Goal: Information Seeking & Learning: Learn about a topic

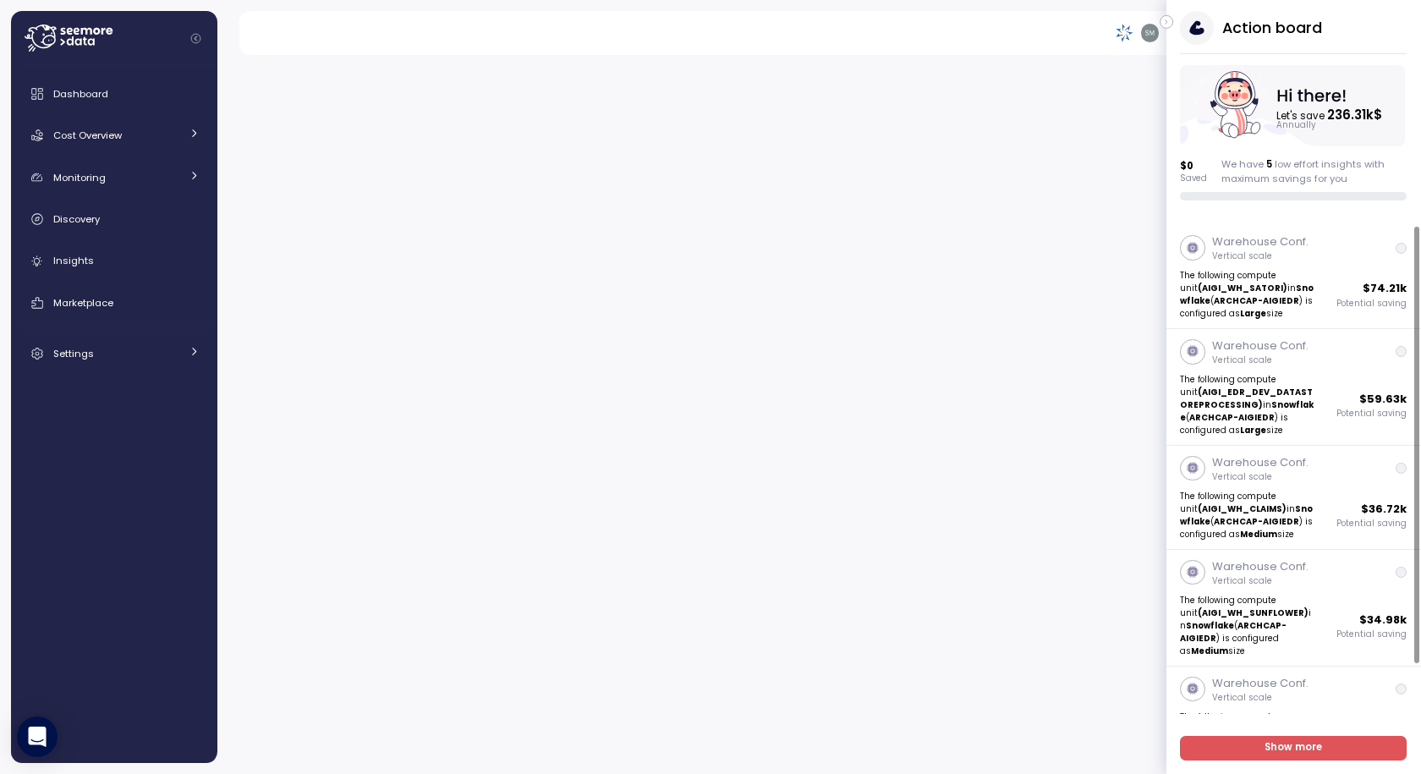
click at [1168, 21] on icon "button" at bounding box center [1167, 22] width 8 height 20
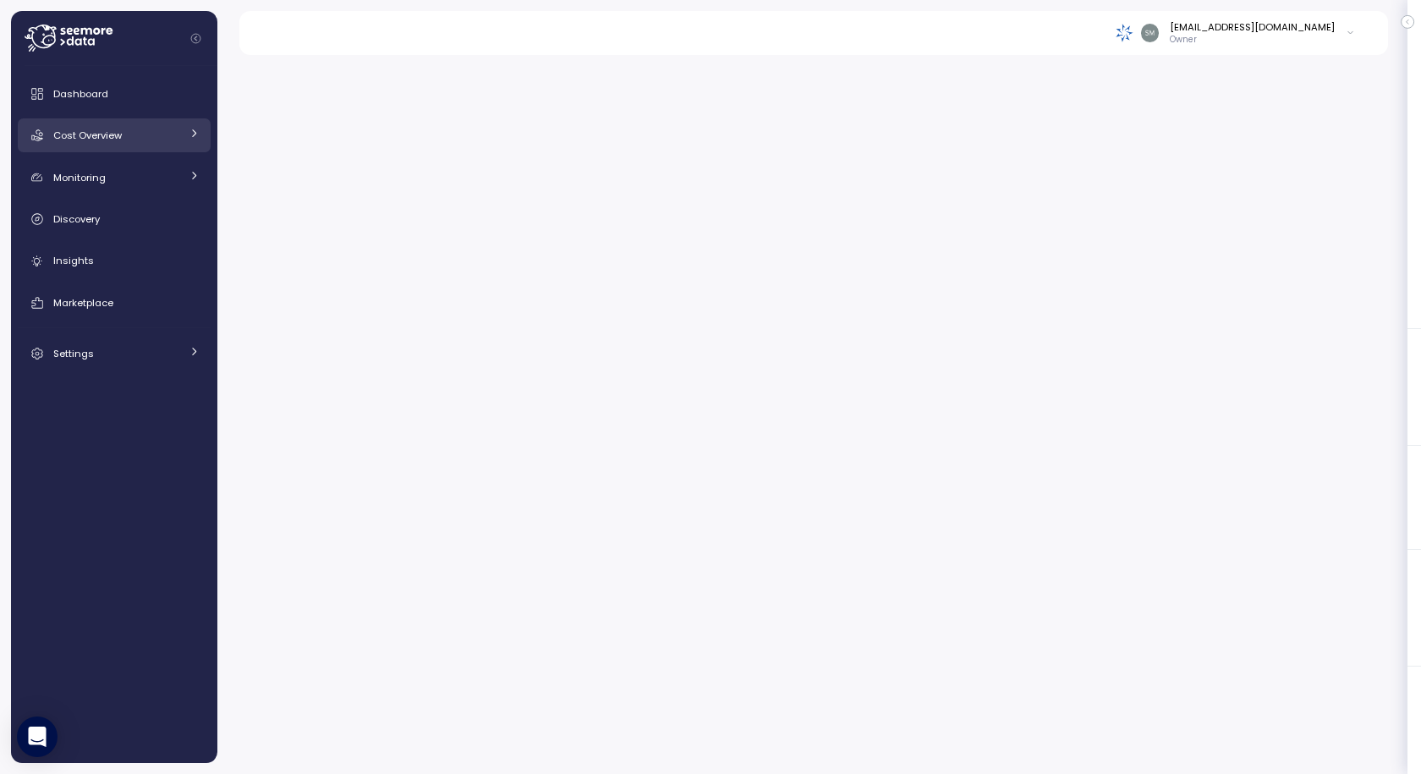
click at [88, 134] on span "Cost Overview" at bounding box center [87, 136] width 69 height 14
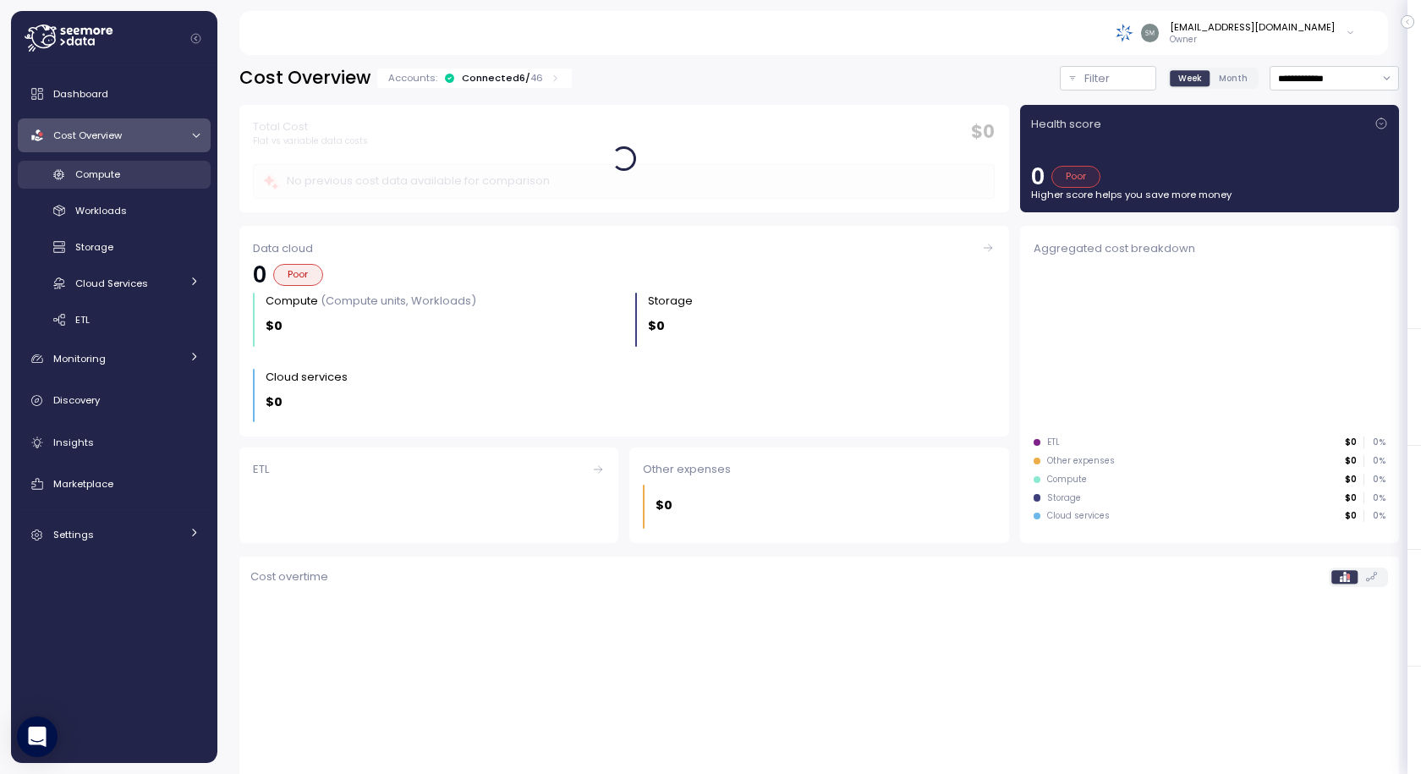
click at [99, 181] on span "Compute" at bounding box center [97, 175] width 45 height 14
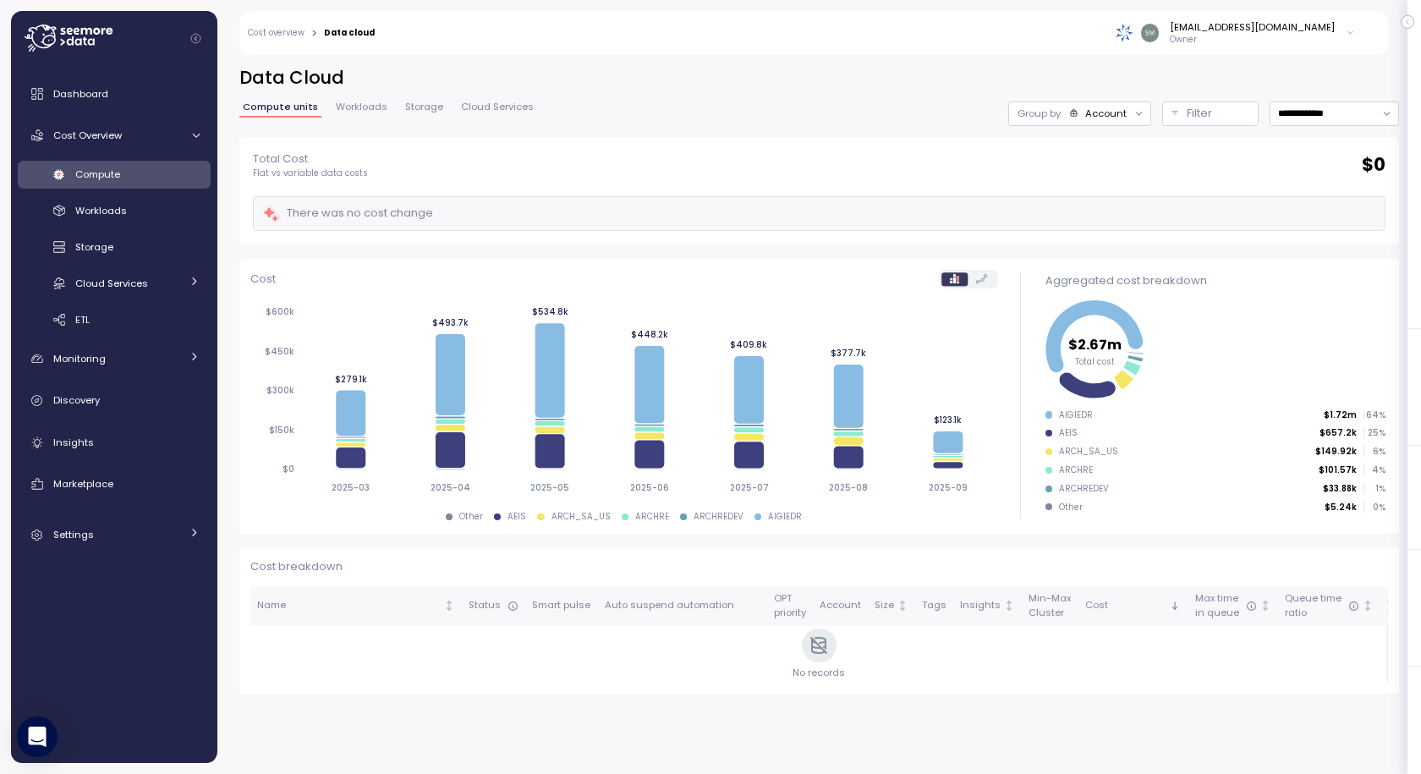
click at [1127, 121] on div at bounding box center [1139, 114] width 24 height 24
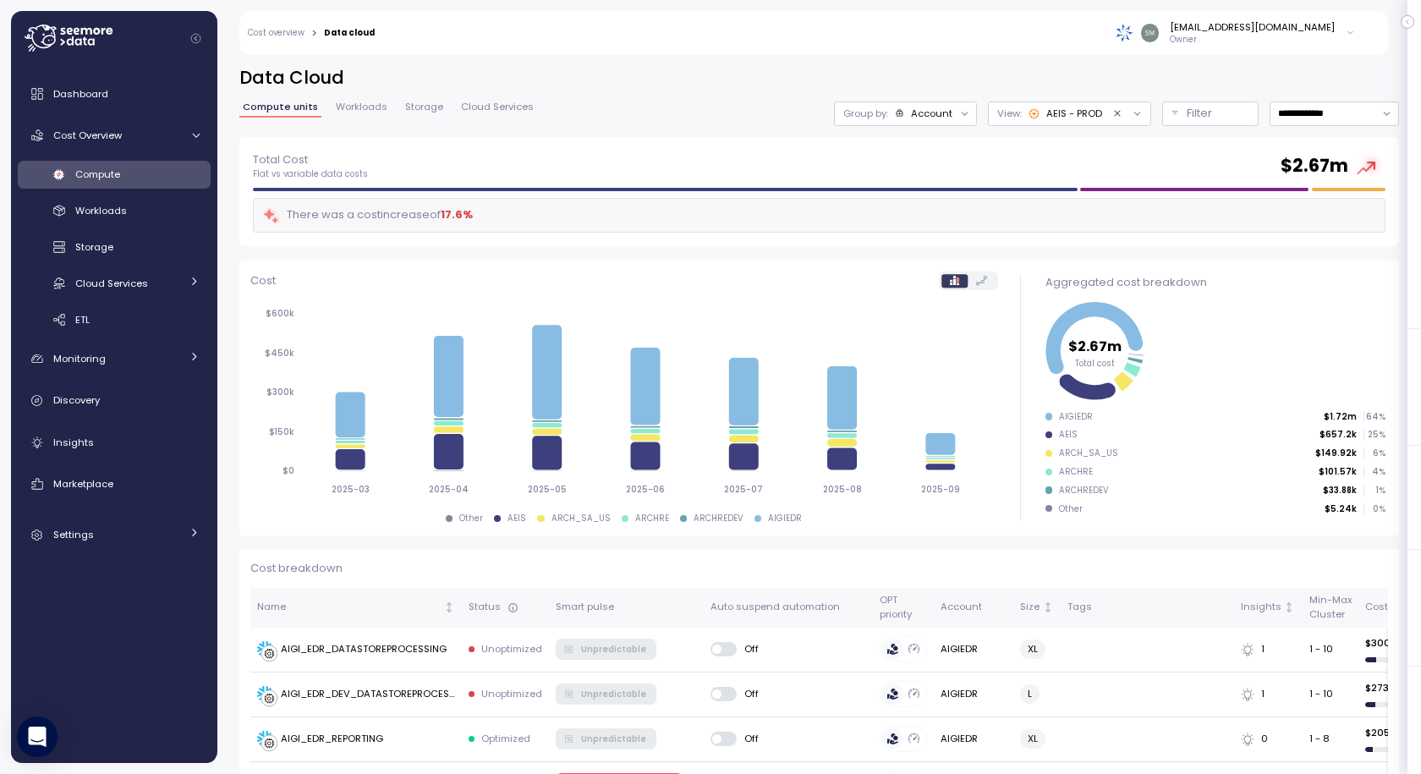
click at [1135, 113] on icon at bounding box center [1138, 114] width 6 height 3
click at [1006, 251] on div "AIGIEDR" at bounding box center [981, 256] width 55 height 15
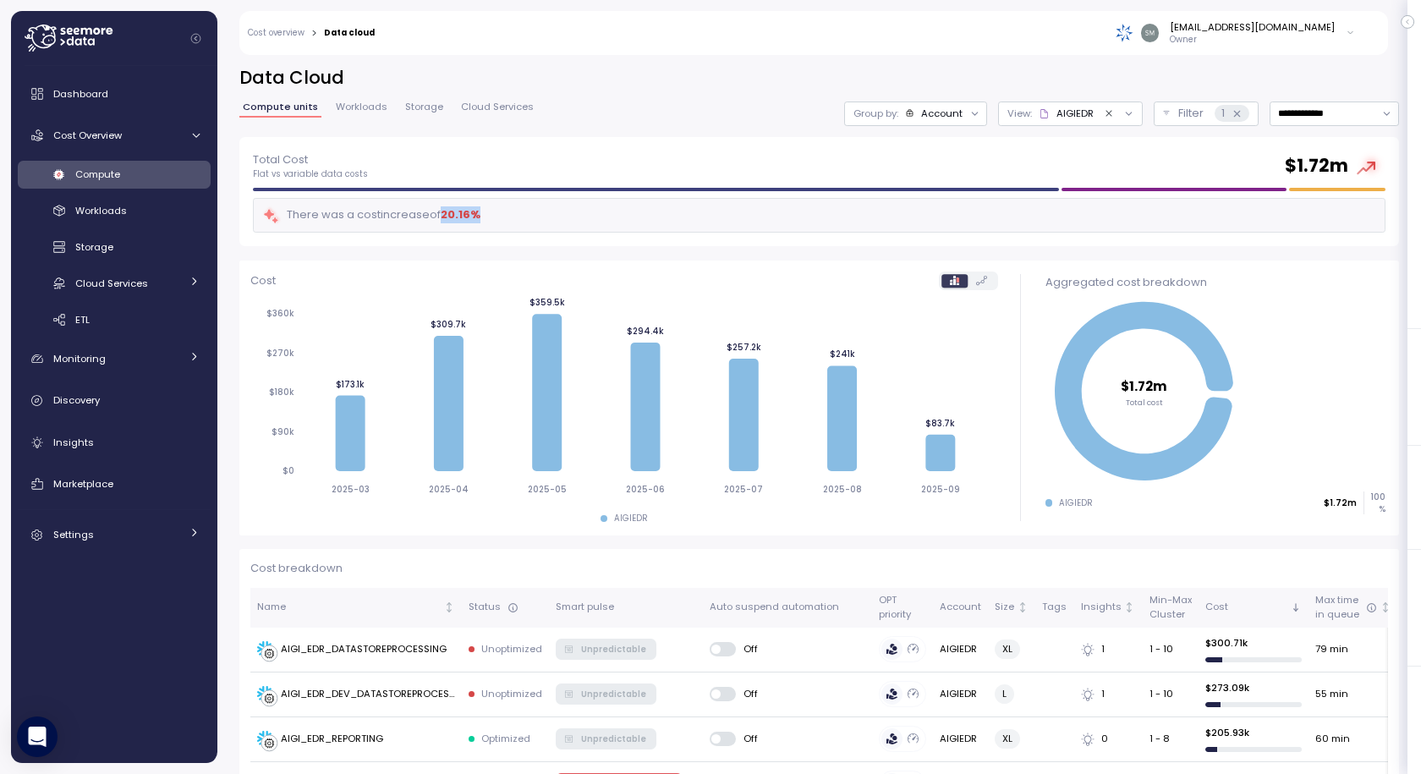
drag, startPoint x: 448, startPoint y: 213, endPoint x: 511, endPoint y: 218, distance: 62.8
click at [511, 218] on div "There was a cost increase of 20.16 %" at bounding box center [819, 215] width 1133 height 35
click at [860, 146] on div "Total Cost Flat vs variable data costs $ 1.72m There was a cost increase of 20.…" at bounding box center [819, 192] width 1160 height 110
click at [1179, 112] on p "Filter" at bounding box center [1191, 113] width 25 height 17
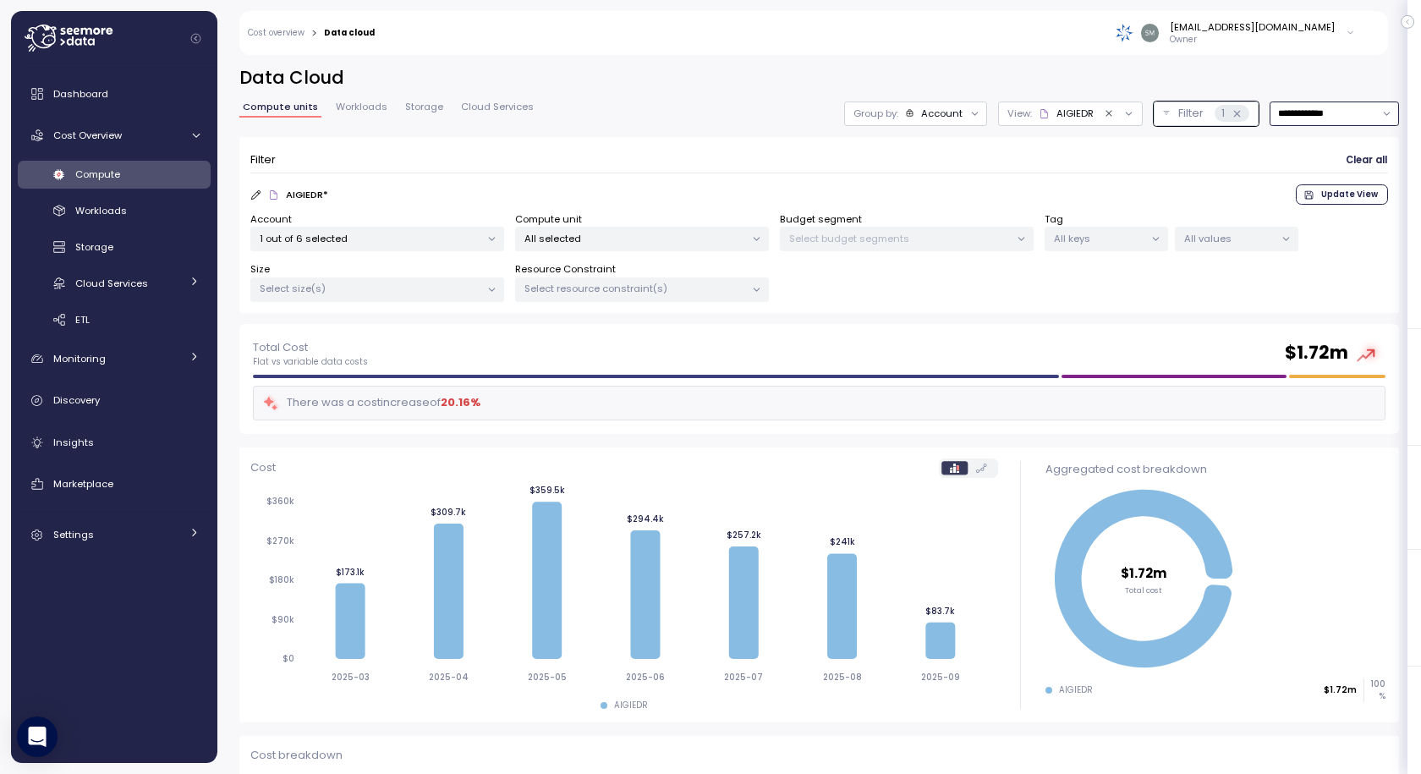
click at [1283, 107] on input "**********" at bounding box center [1334, 114] width 129 height 25
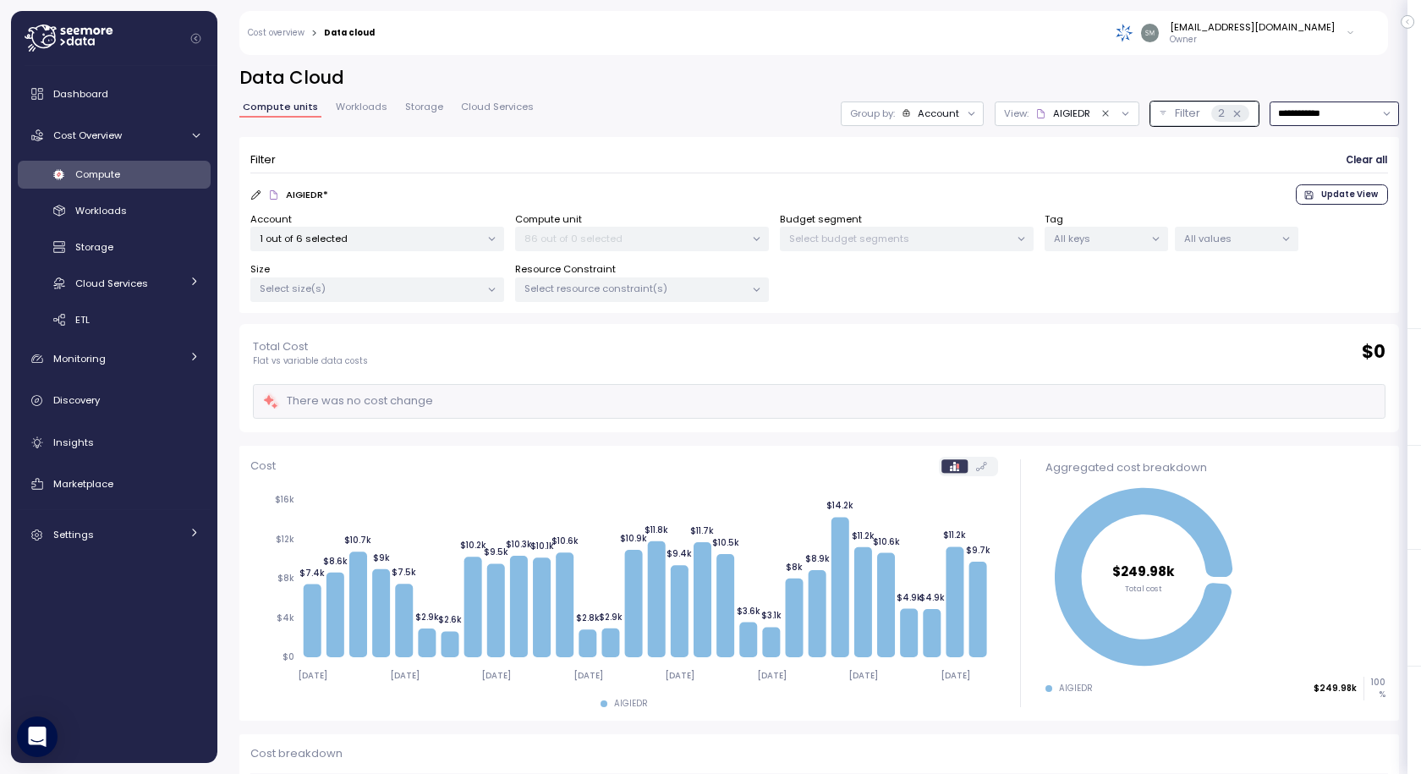
click at [1280, 113] on input "**********" at bounding box center [1334, 114] width 129 height 25
type input "**********"
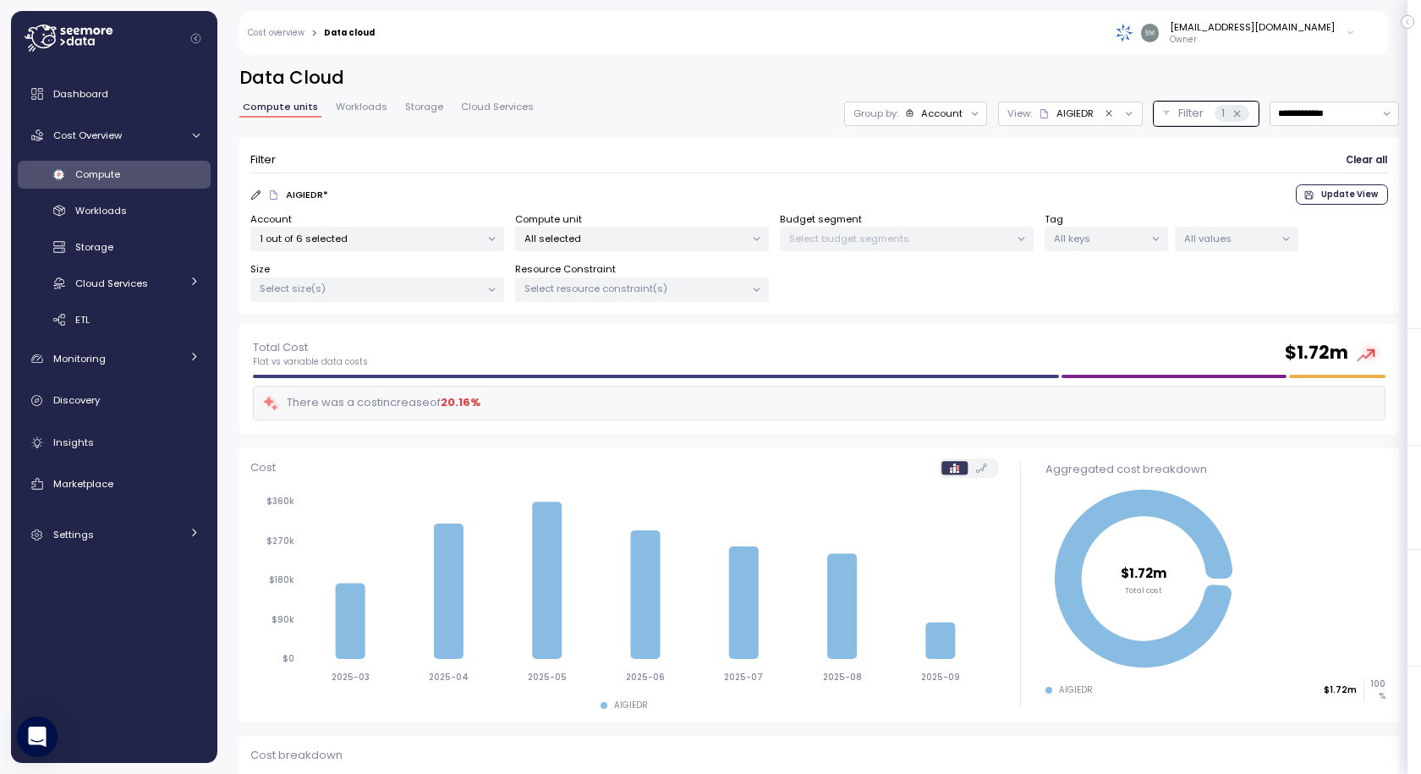
click at [1250, 259] on div "Account 1 out of 6 selected Compute unit All selected Budget segment Select bud…" at bounding box center [819, 257] width 1138 height 91
click at [389, 184] on form "Filter Clear all AIGIEDR * Update View Account 1 out of 6 selected Compute unit…" at bounding box center [819, 225] width 1138 height 155
click at [100, 134] on span "Cost Overview" at bounding box center [87, 136] width 69 height 14
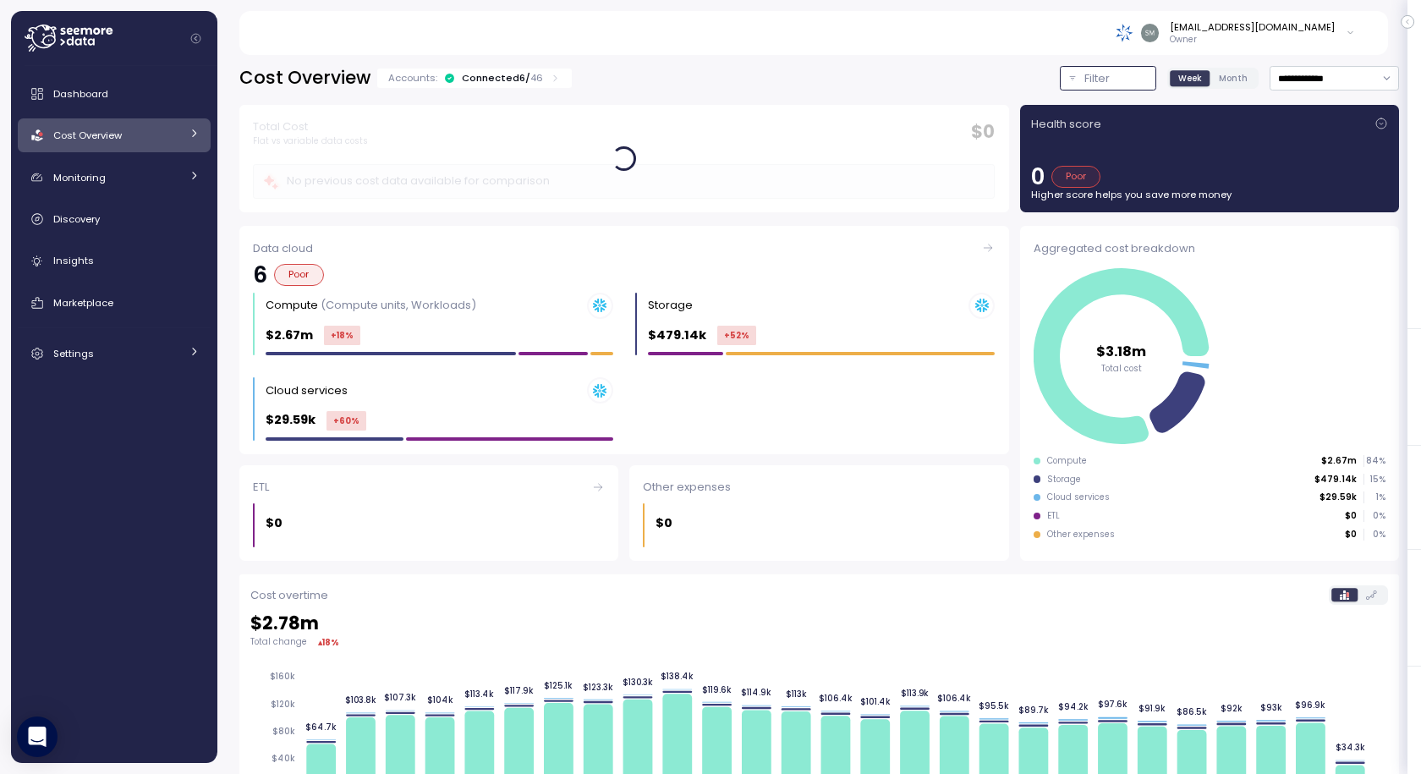
click at [1085, 80] on p "Filter" at bounding box center [1097, 78] width 25 height 17
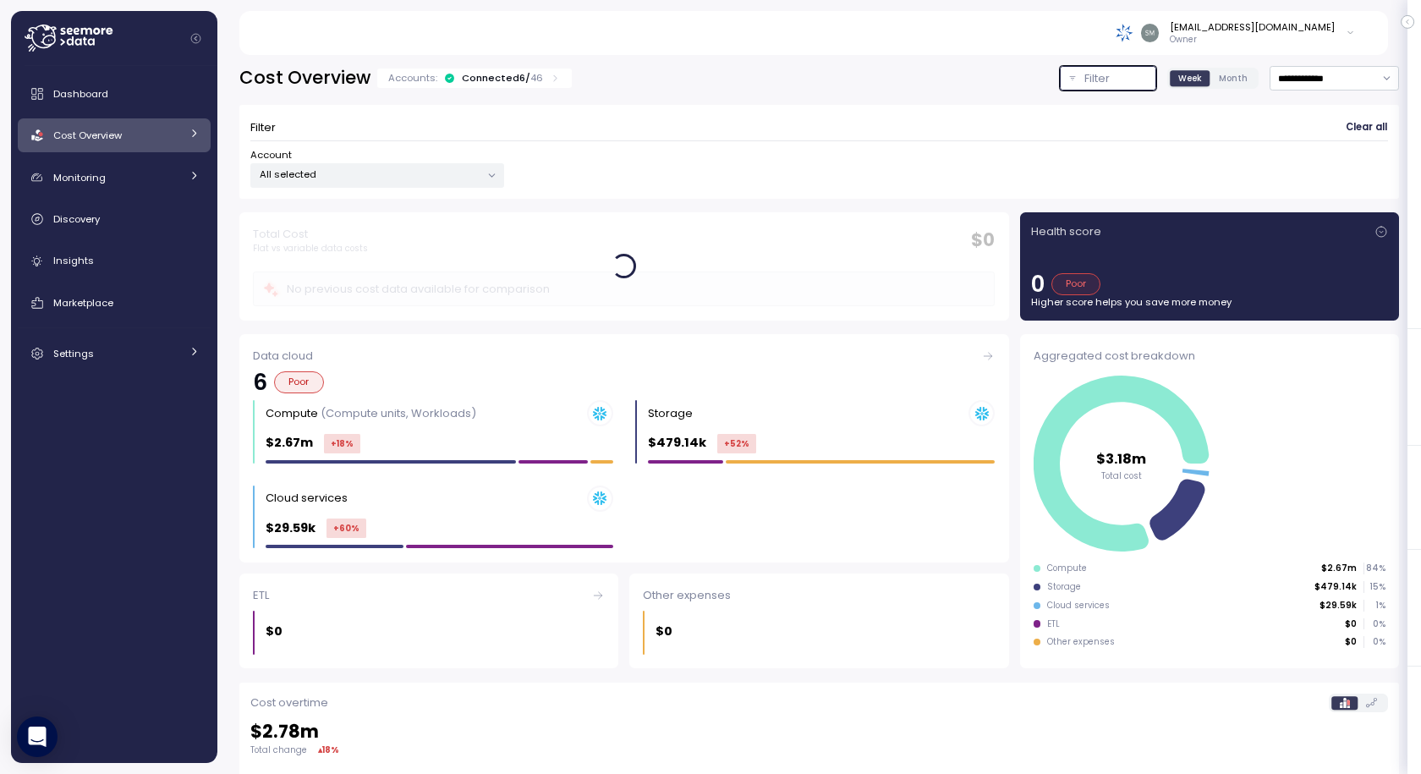
click at [346, 168] on p "All selected" at bounding box center [370, 175] width 221 height 14
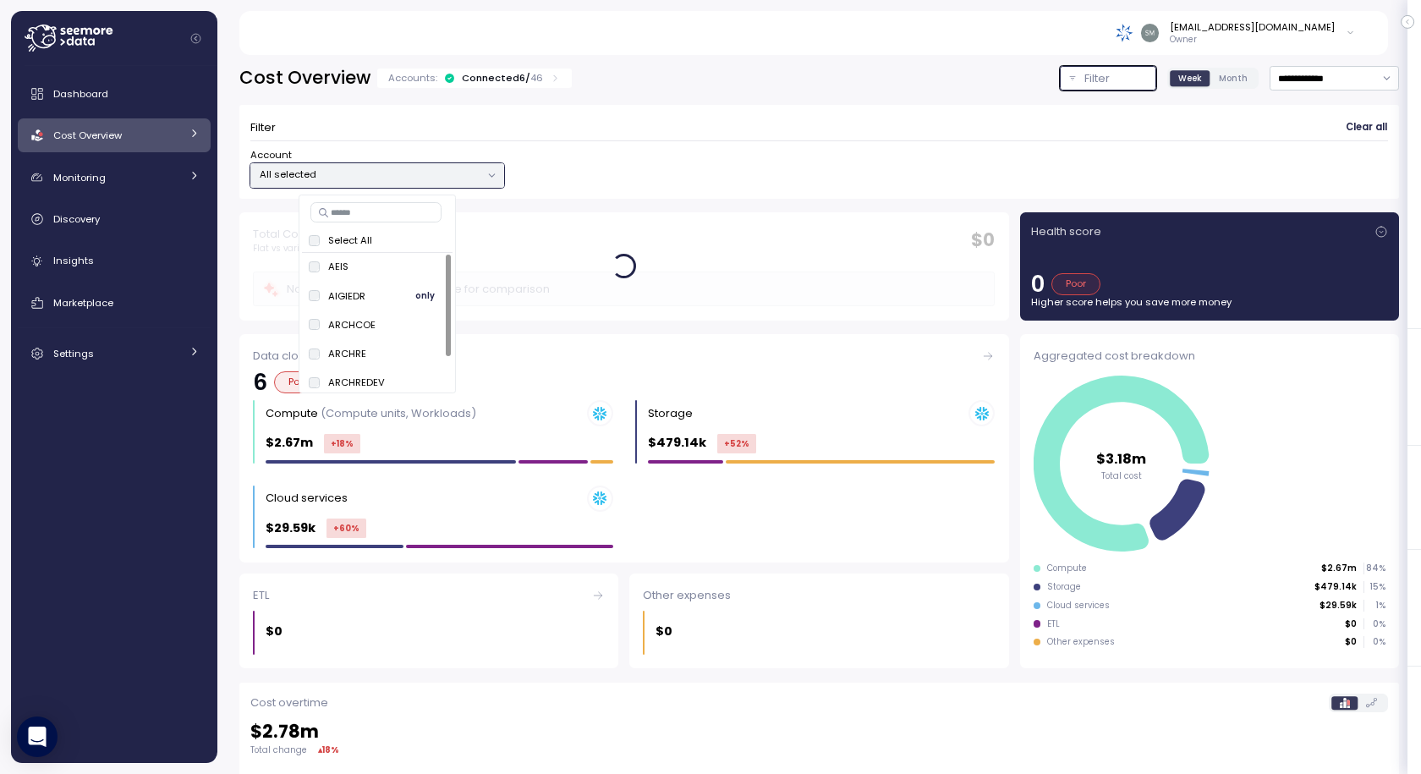
click at [427, 298] on span "only" at bounding box center [424, 296] width 19 height 19
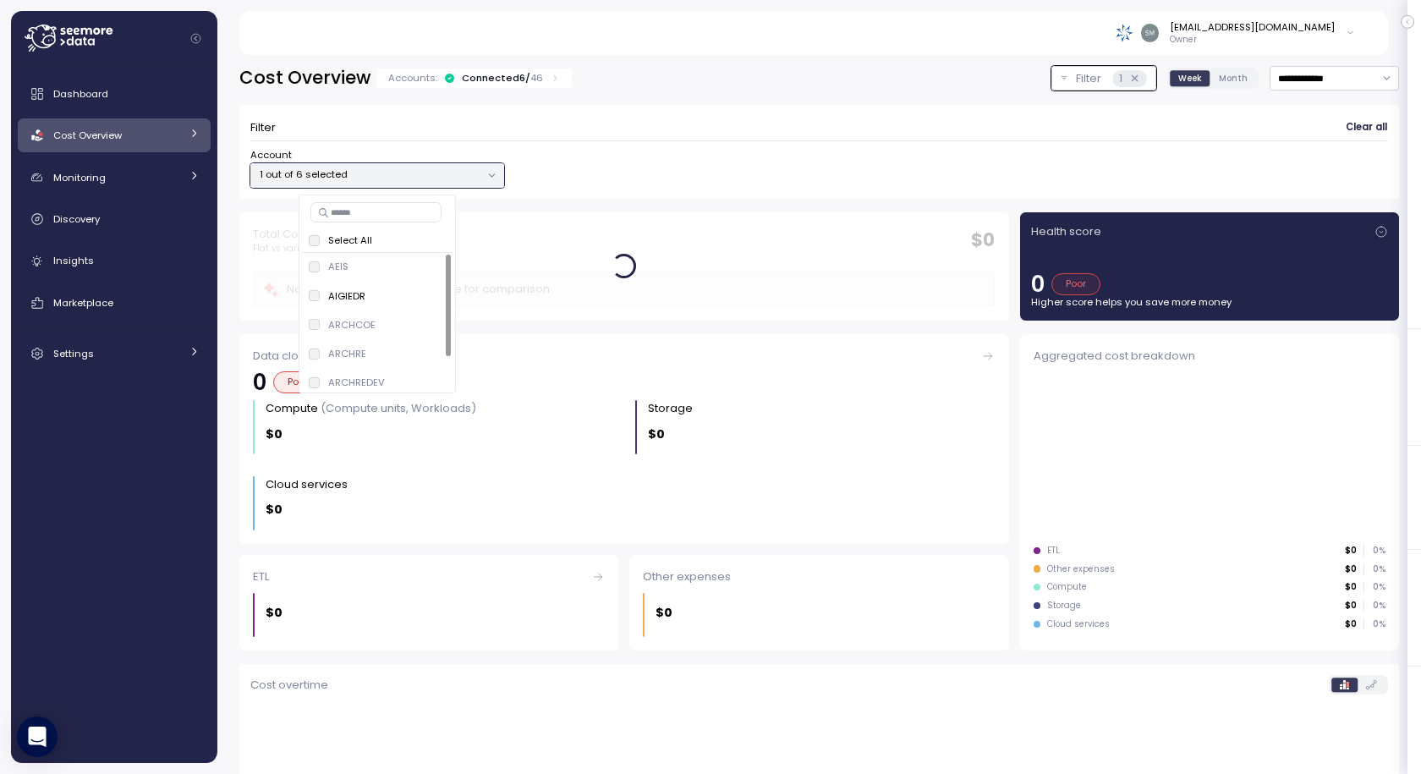
click at [843, 153] on div "Account 1 out of 6 selected" at bounding box center [819, 168] width 1138 height 40
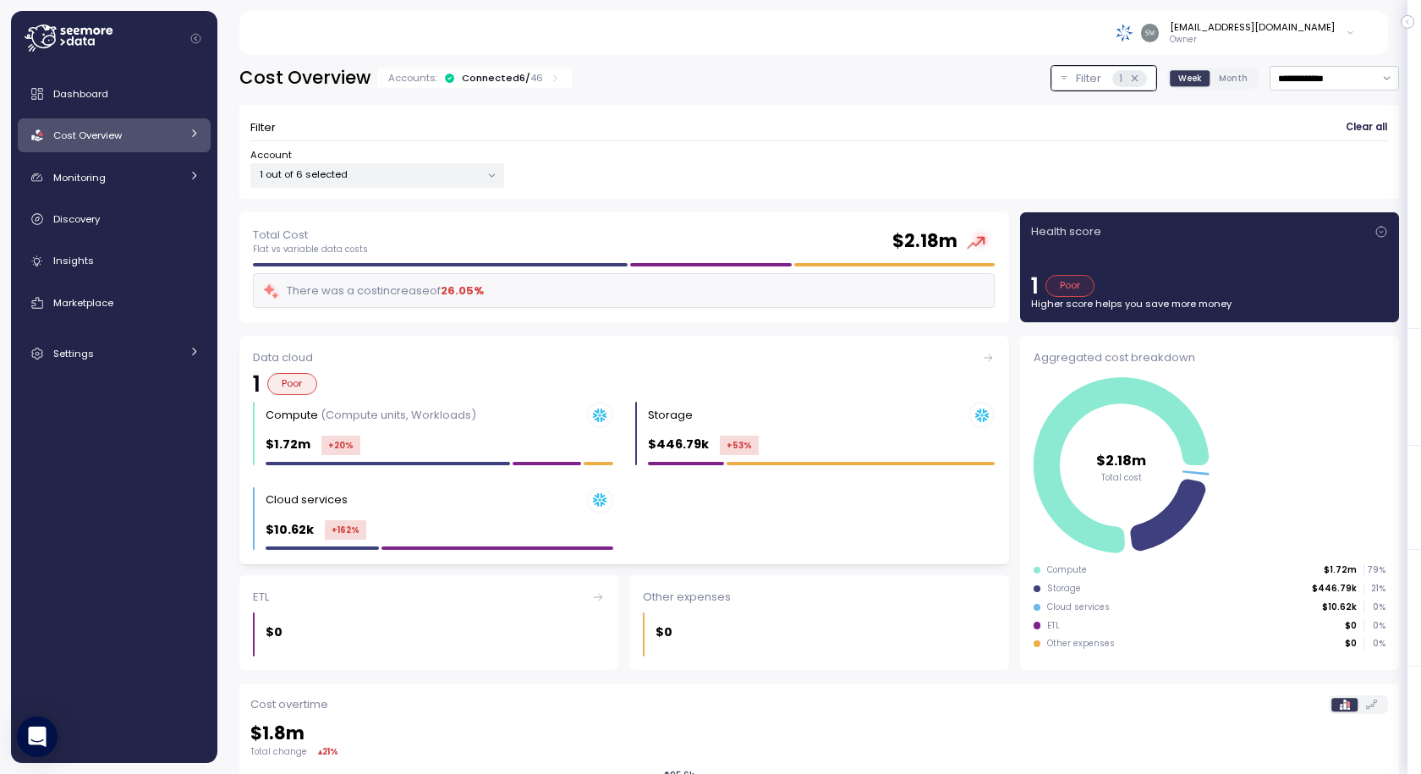
click at [981, 360] on icon at bounding box center [988, 358] width 14 height 14
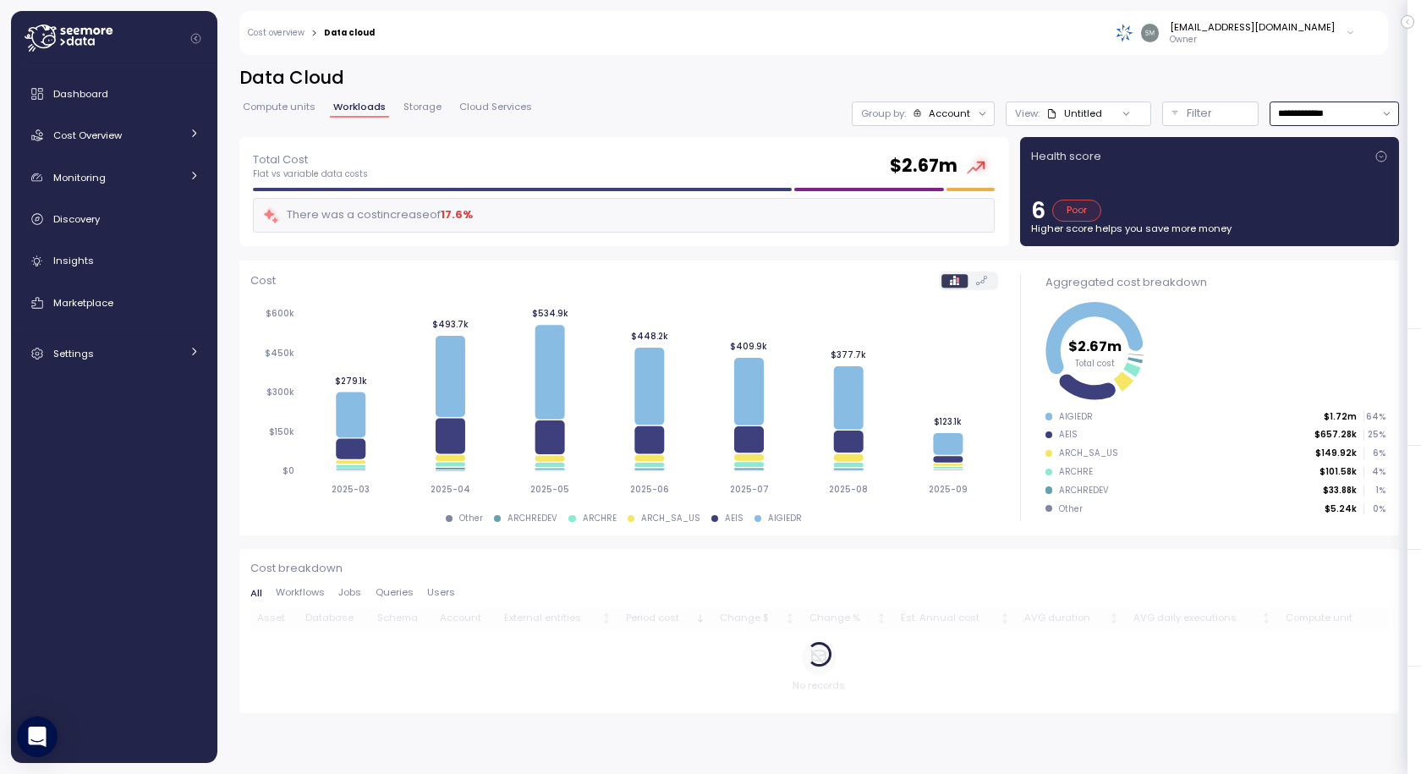
click at [1300, 113] on input "**********" at bounding box center [1334, 114] width 129 height 25
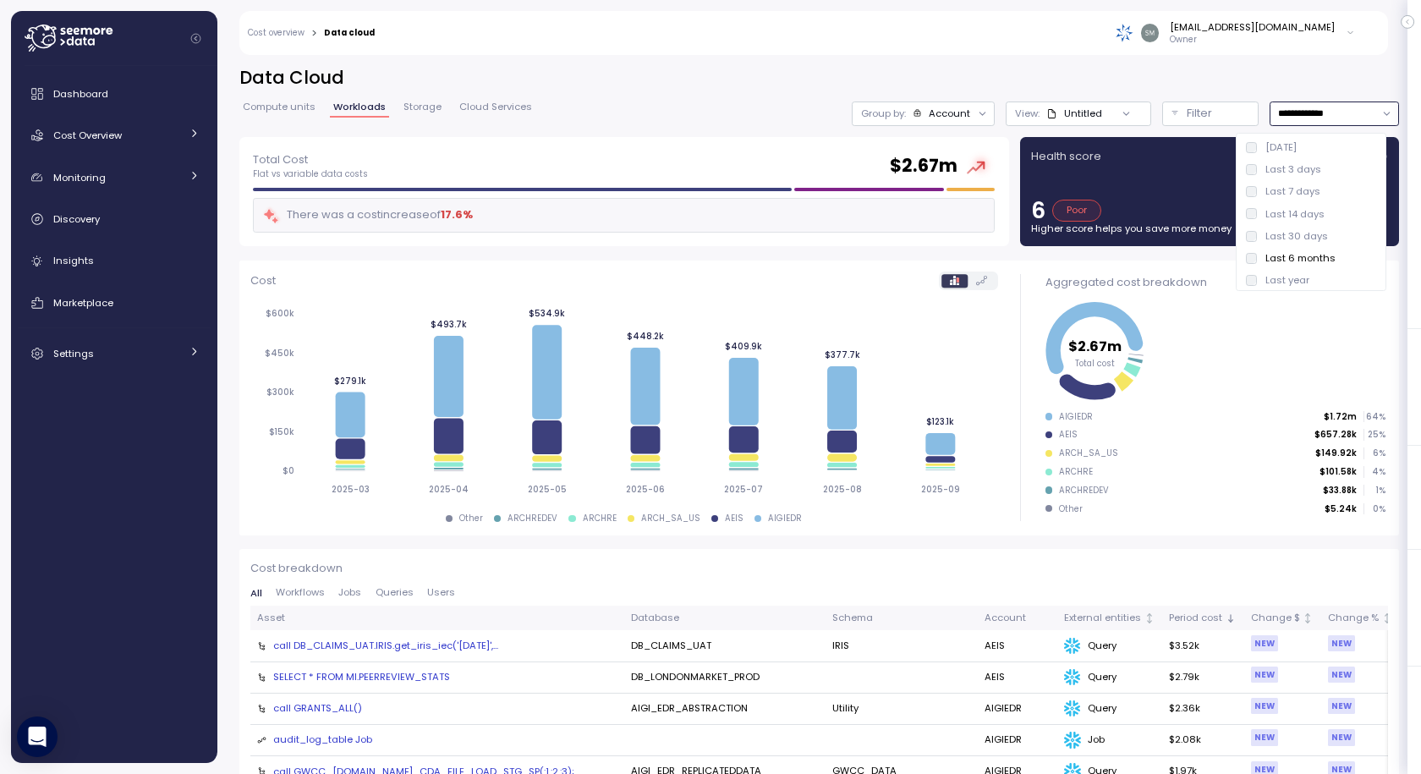
type input "**********"
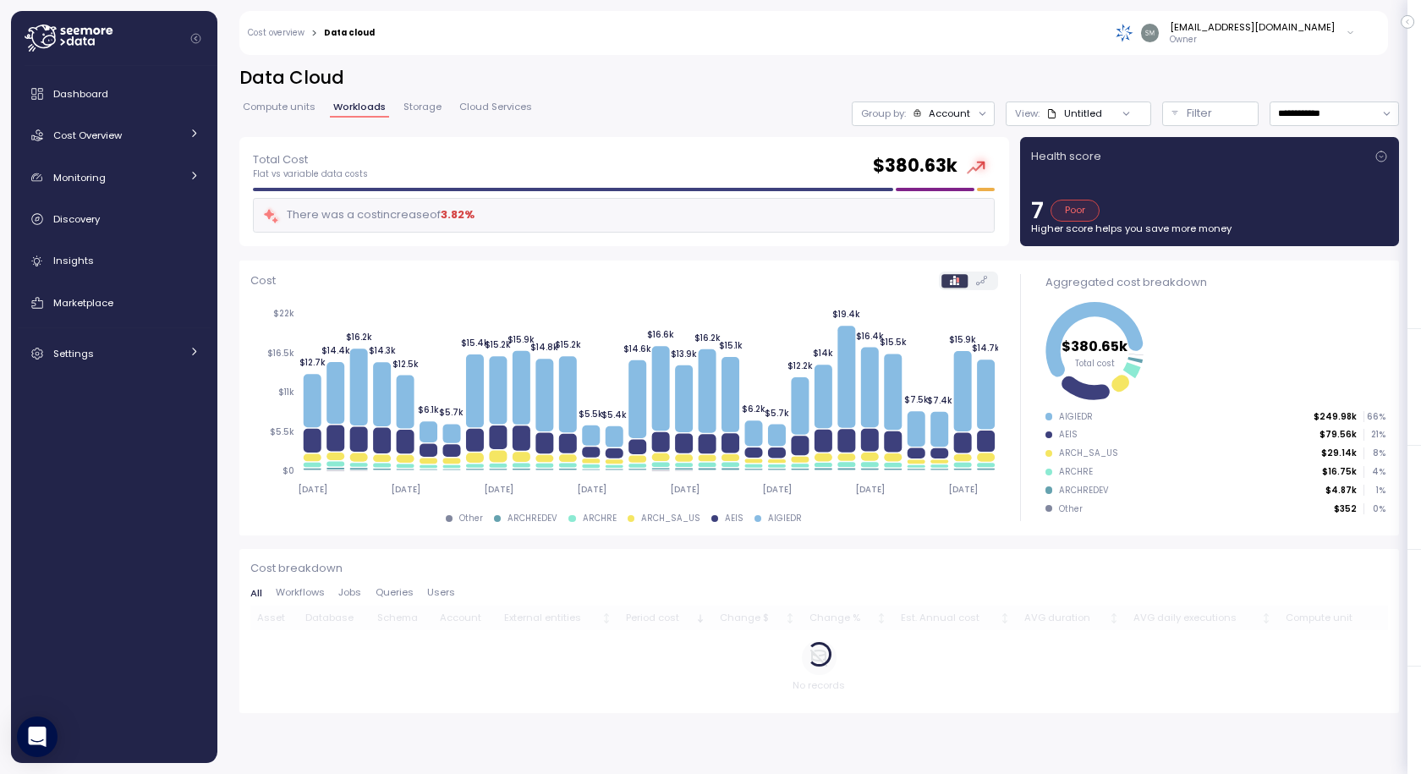
click at [724, 165] on div "Total Cost Flat vs variable data costs $ 380.63k" at bounding box center [624, 166] width 742 height 30
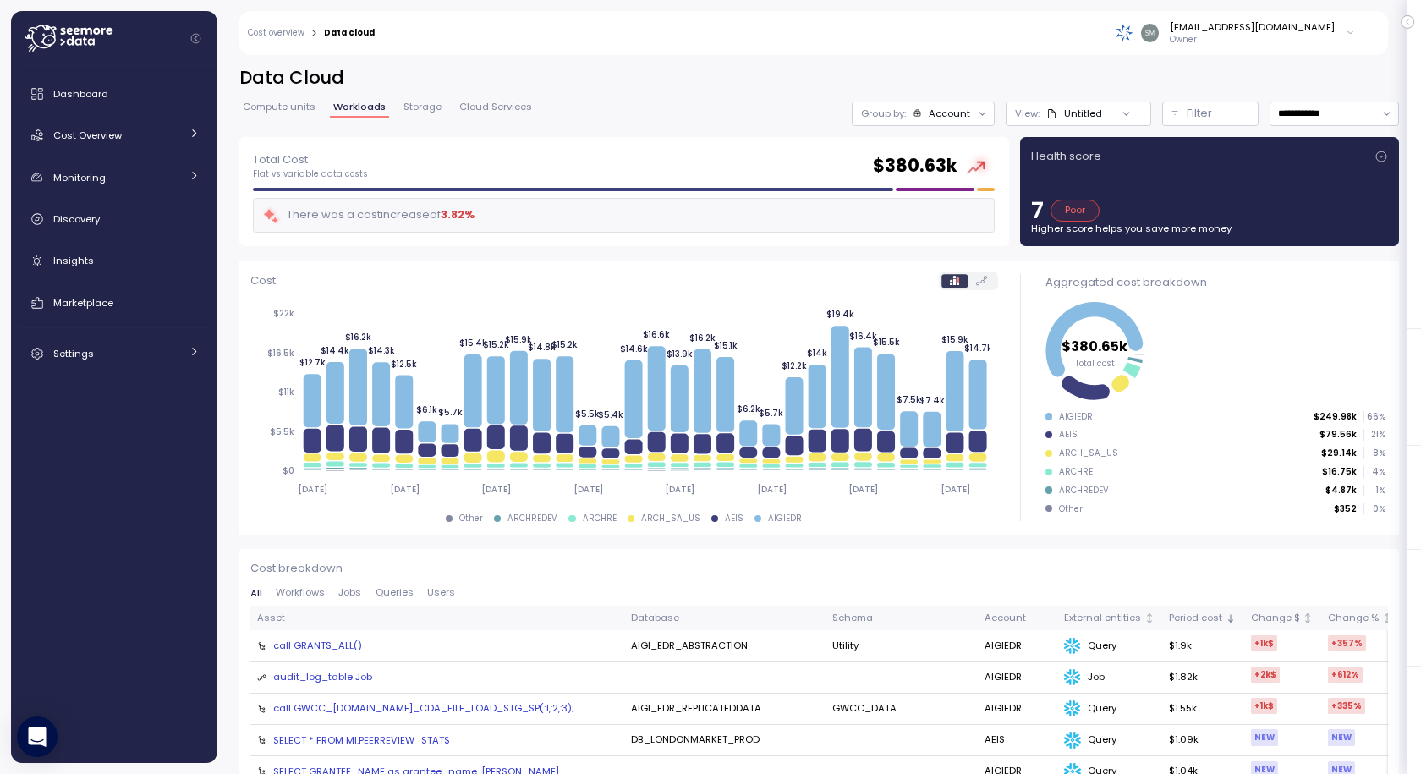
click at [1047, 113] on div "Untitled" at bounding box center [1075, 114] width 56 height 14
click at [1187, 116] on p "Filter" at bounding box center [1199, 113] width 25 height 17
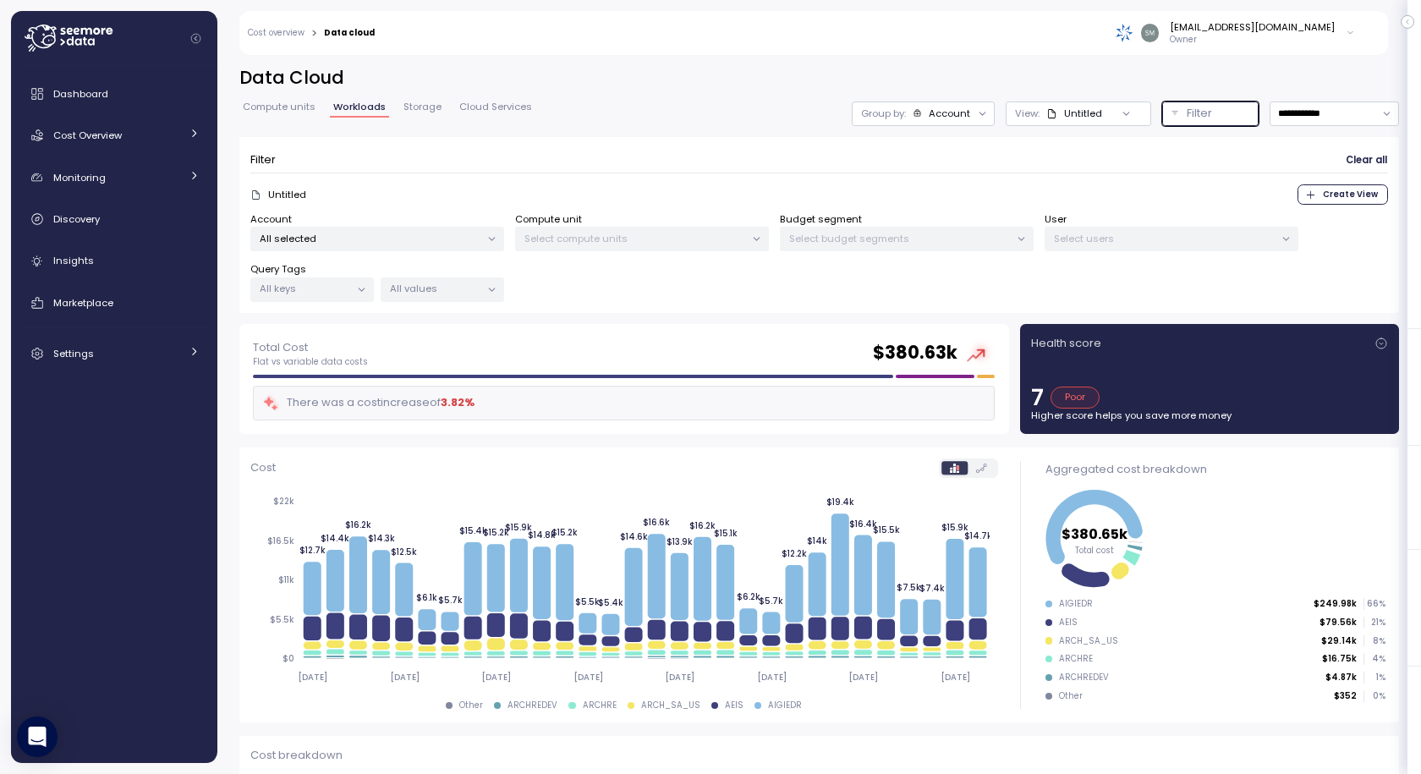
click at [376, 233] on p "All selected" at bounding box center [370, 239] width 221 height 14
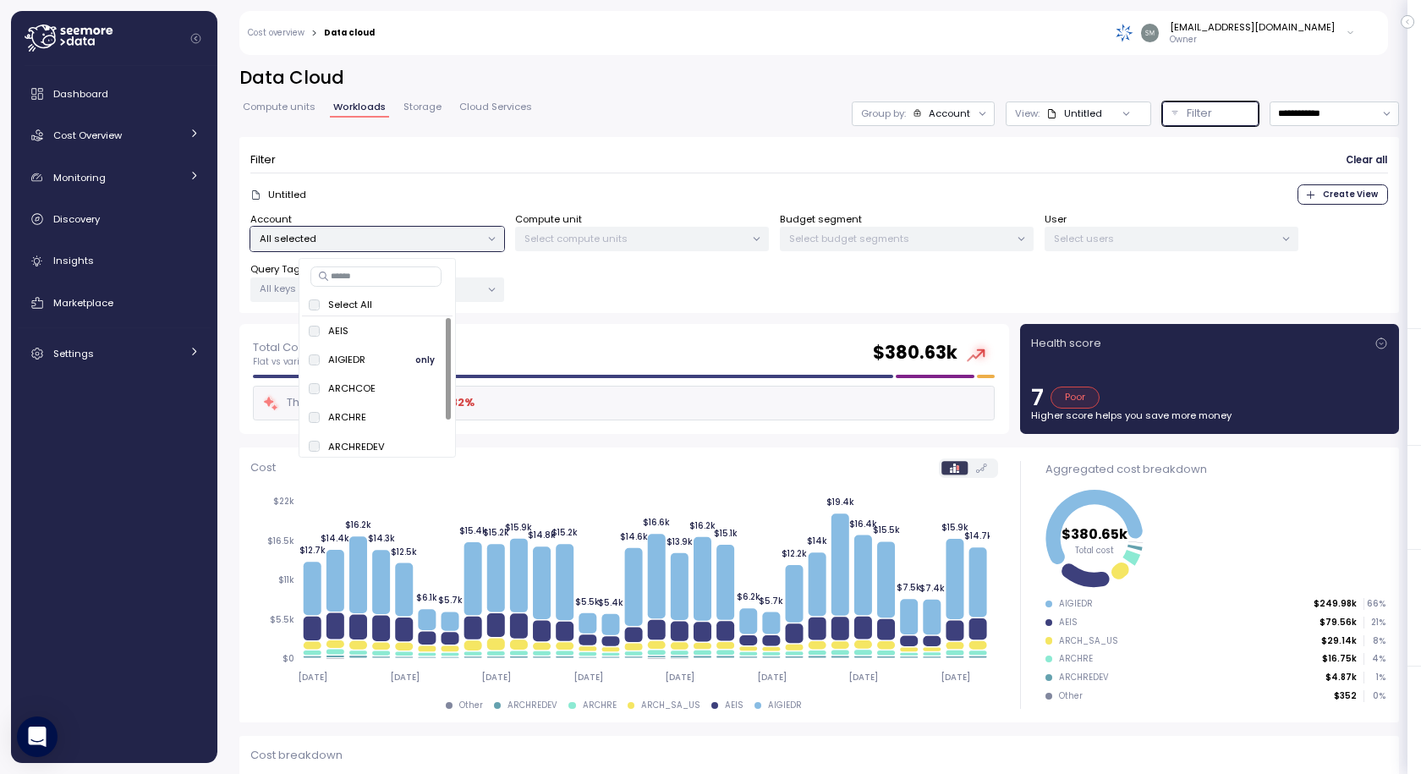
click at [426, 367] on span "only" at bounding box center [424, 359] width 19 height 19
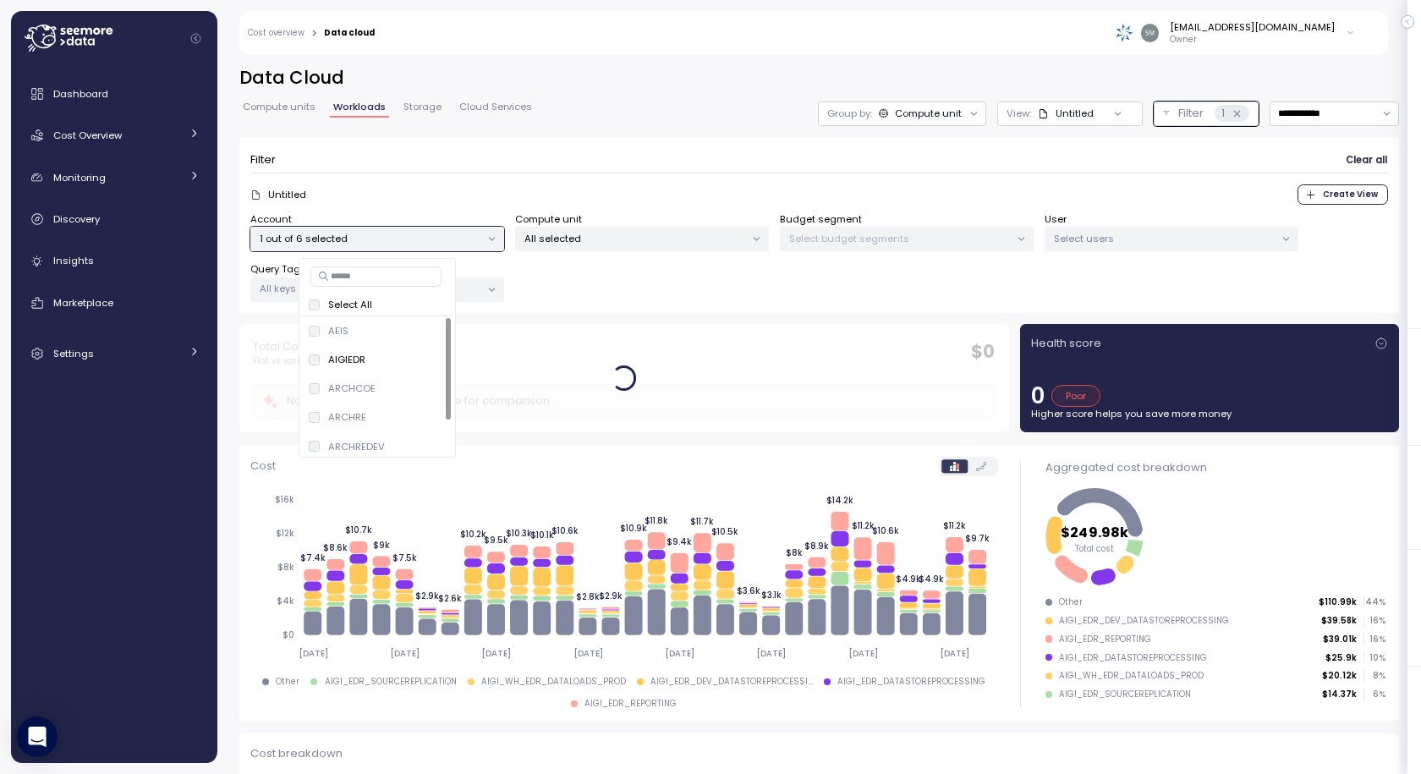
click at [1210, 167] on div "Filter Clear all" at bounding box center [819, 160] width 1138 height 25
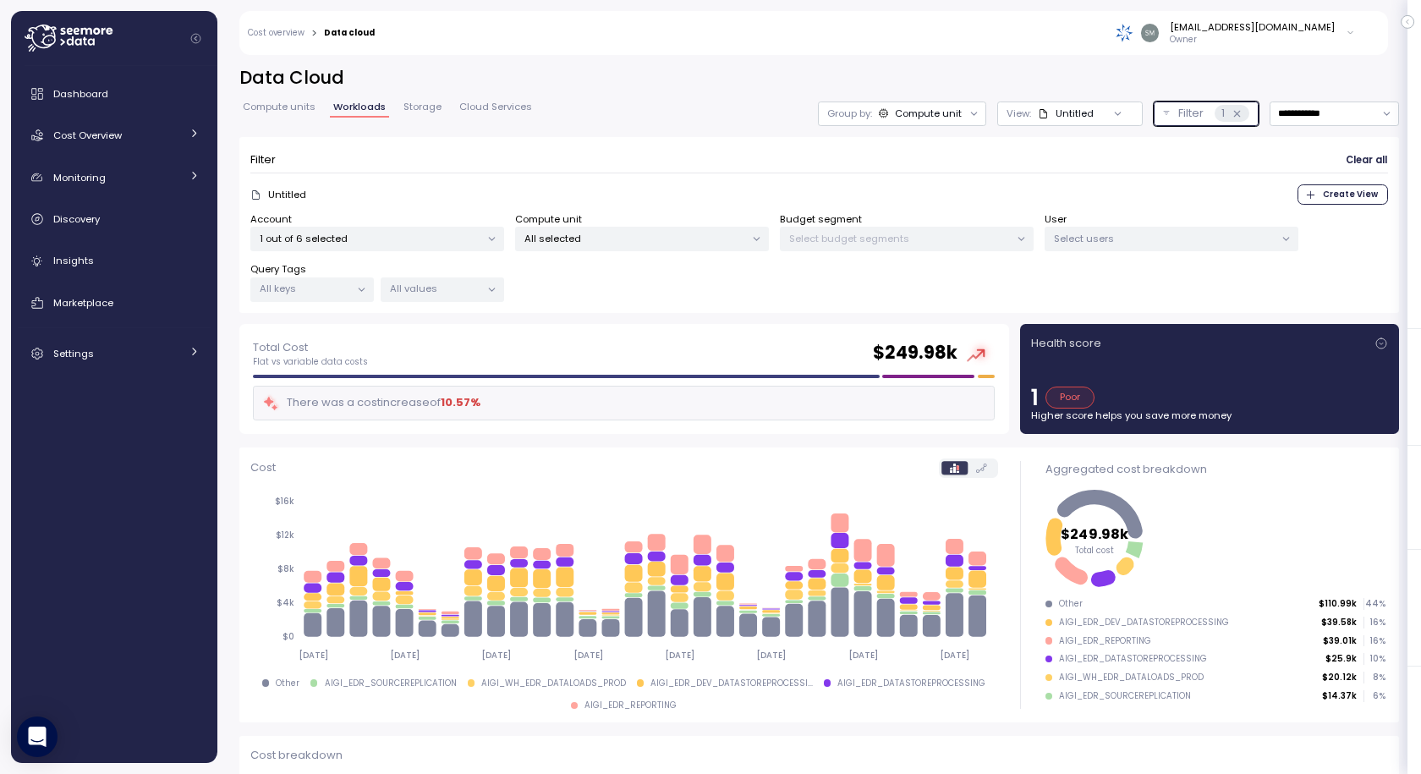
click at [1179, 113] on p "Filter" at bounding box center [1191, 113] width 25 height 17
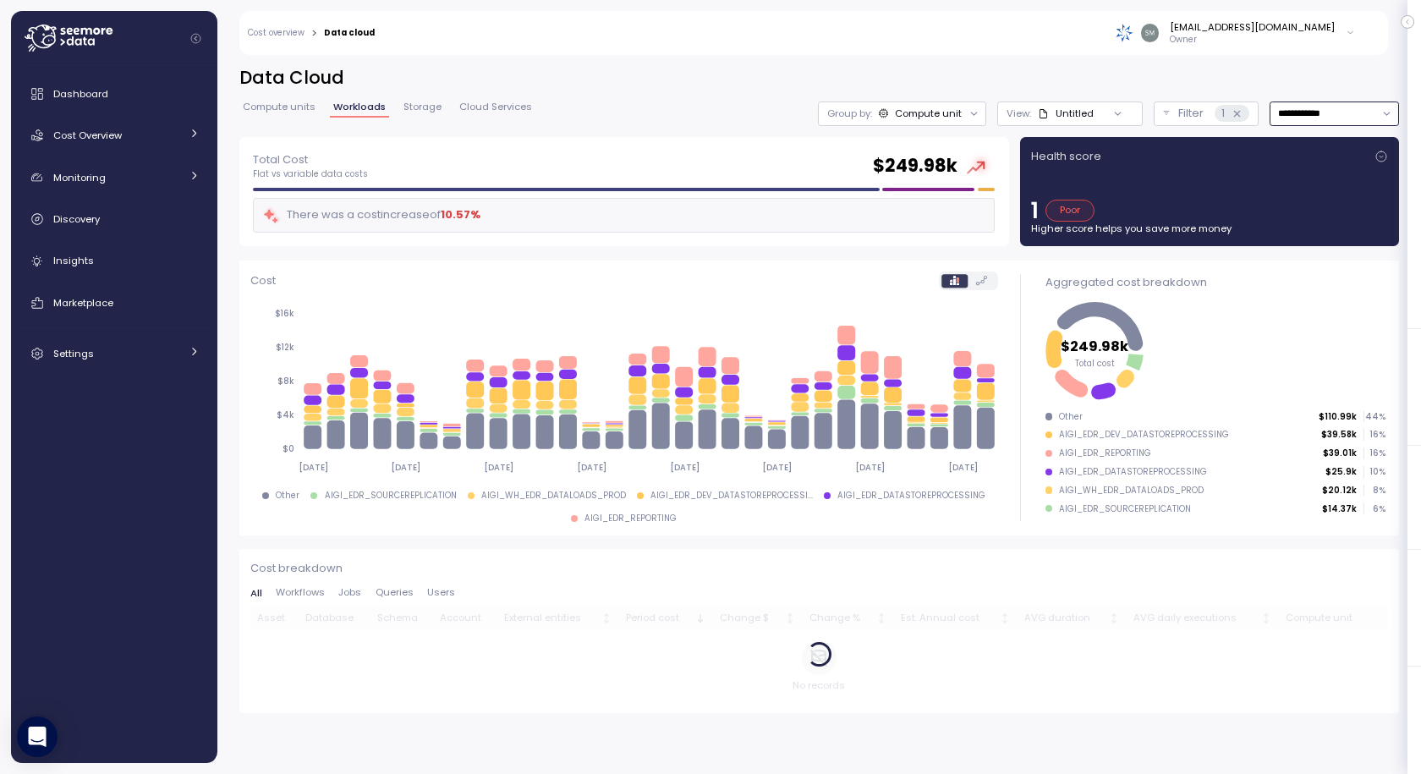
click at [1282, 114] on input "**********" at bounding box center [1334, 114] width 129 height 25
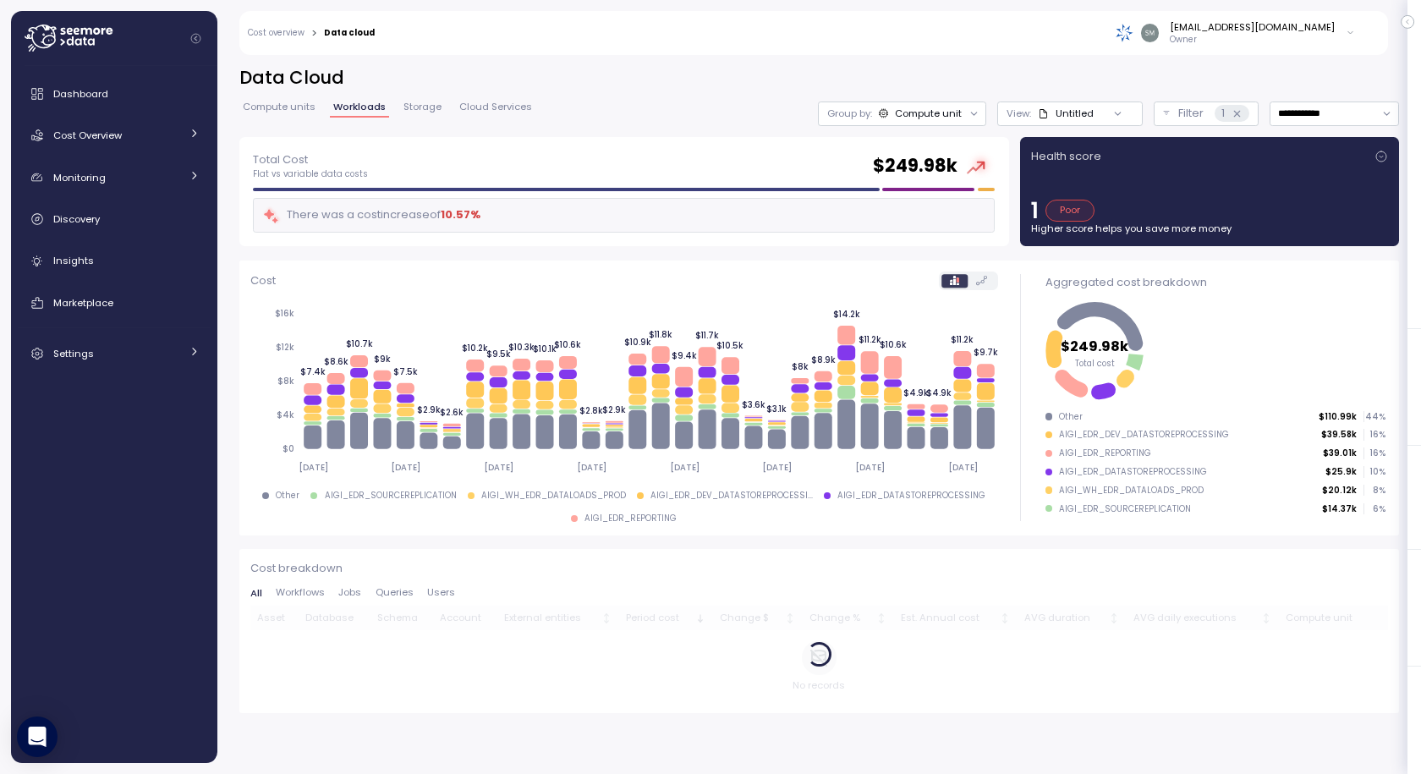
click at [642, 146] on div "Total Cost Flat vs variable data costs $ 249.98k There was a cost increase of 1…" at bounding box center [624, 192] width 770 height 110
click at [1384, 157] on icon at bounding box center [1382, 157] width 14 height 14
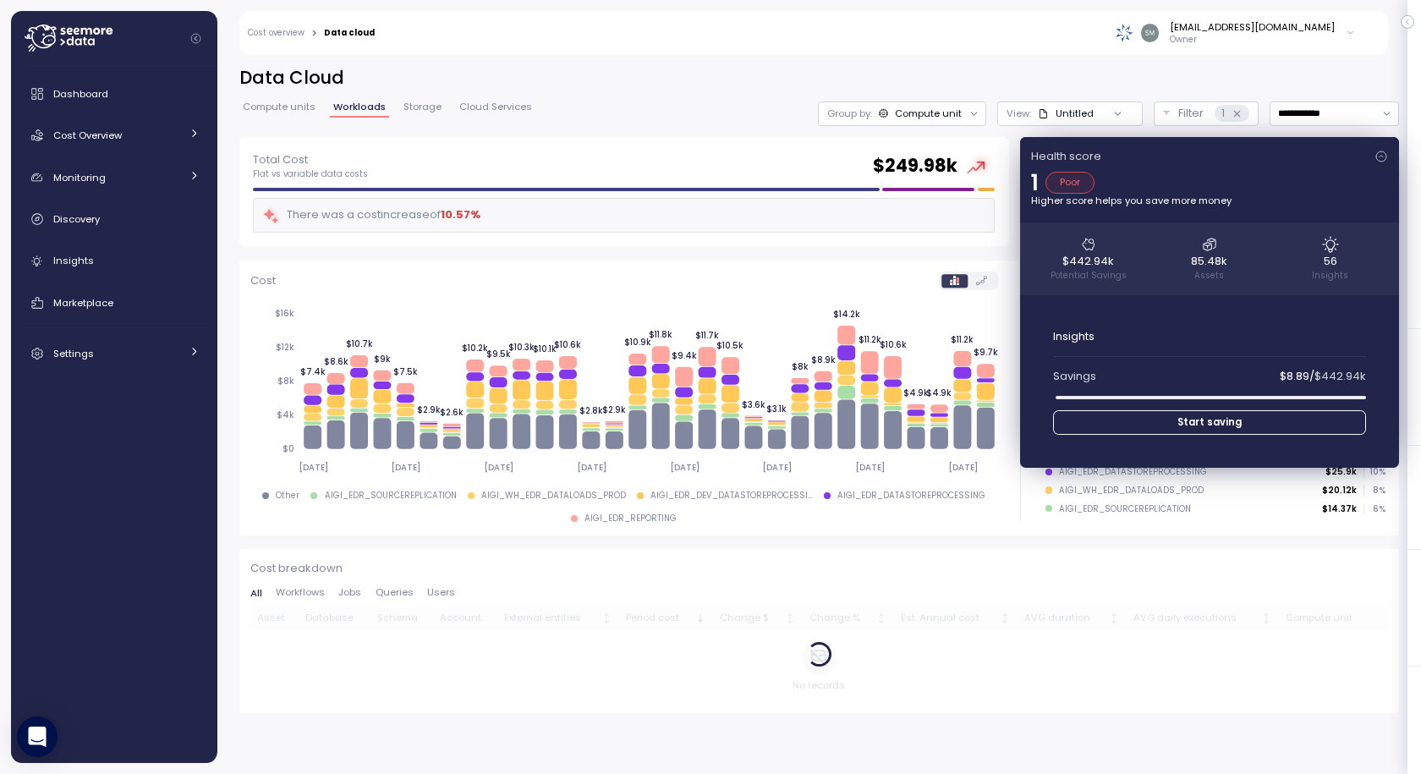
click at [1381, 160] on icon at bounding box center [1382, 157] width 14 height 14
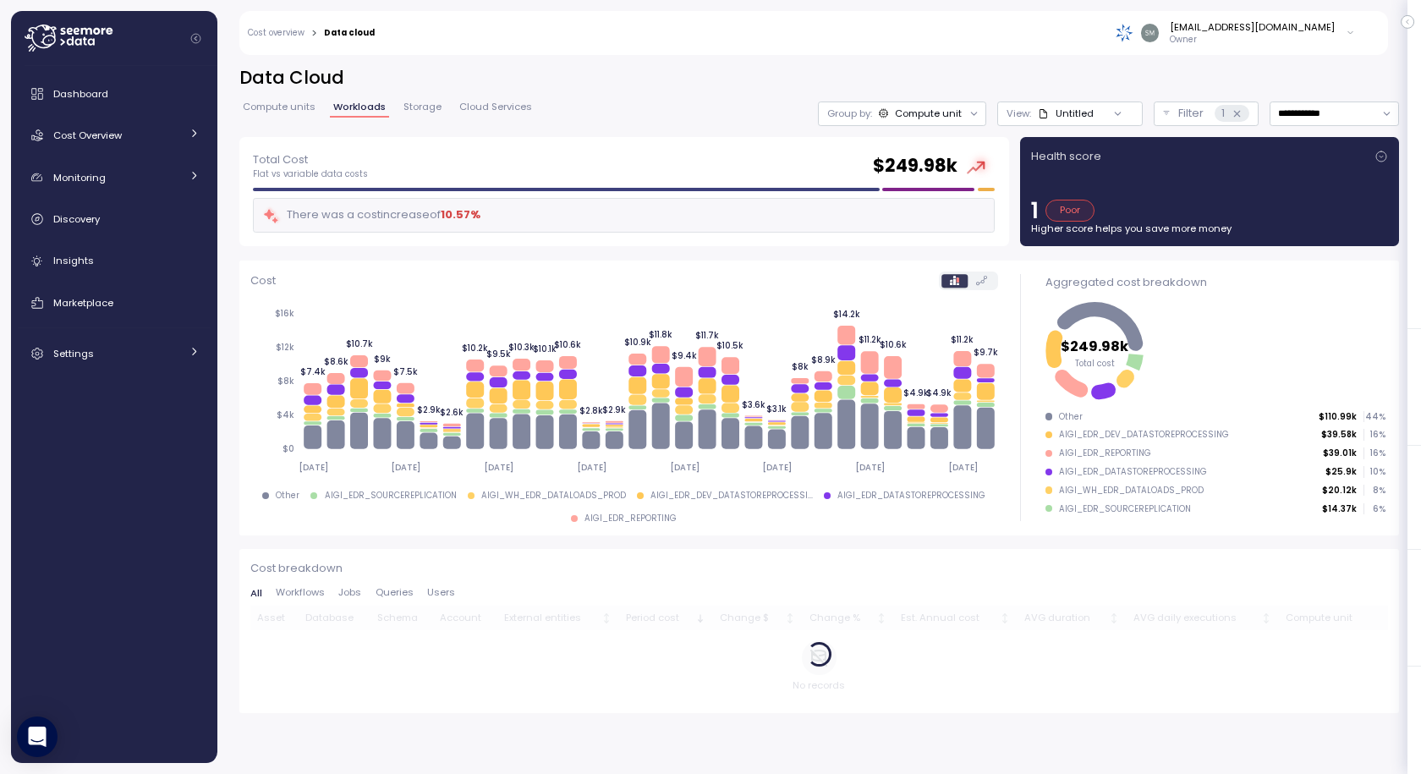
click at [1054, 112] on div "Untitled" at bounding box center [1066, 114] width 56 height 14
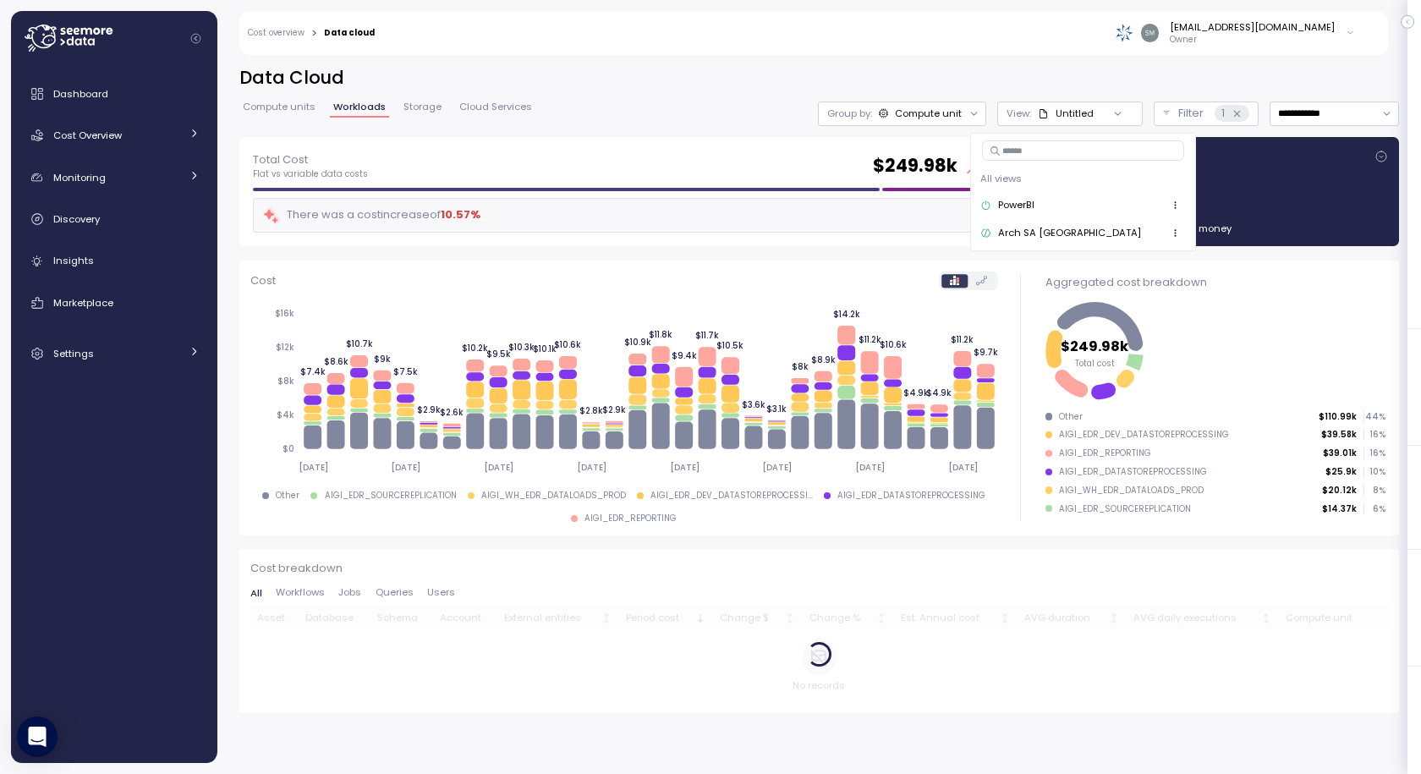
click at [1094, 107] on div at bounding box center [1118, 114] width 48 height 24
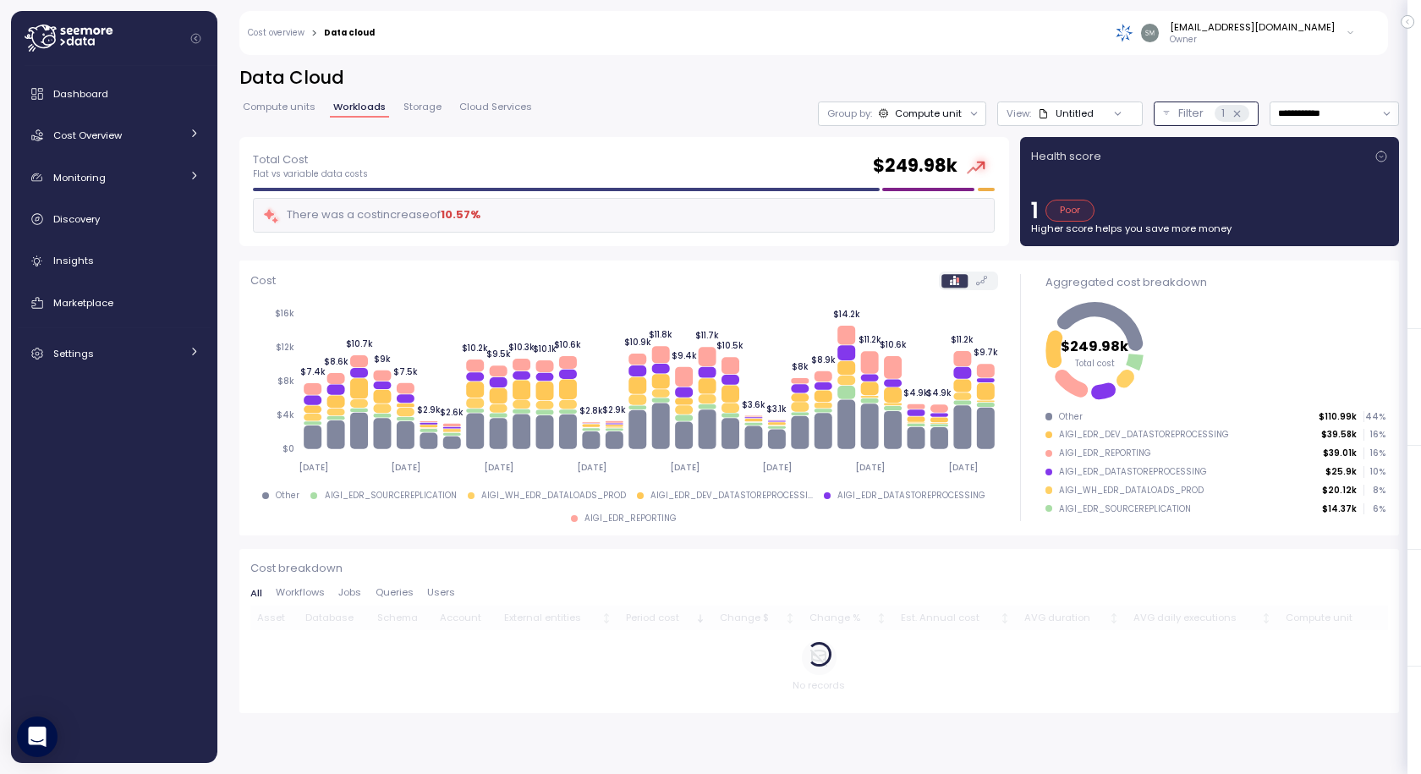
click at [1179, 111] on p "Filter" at bounding box center [1191, 113] width 25 height 17
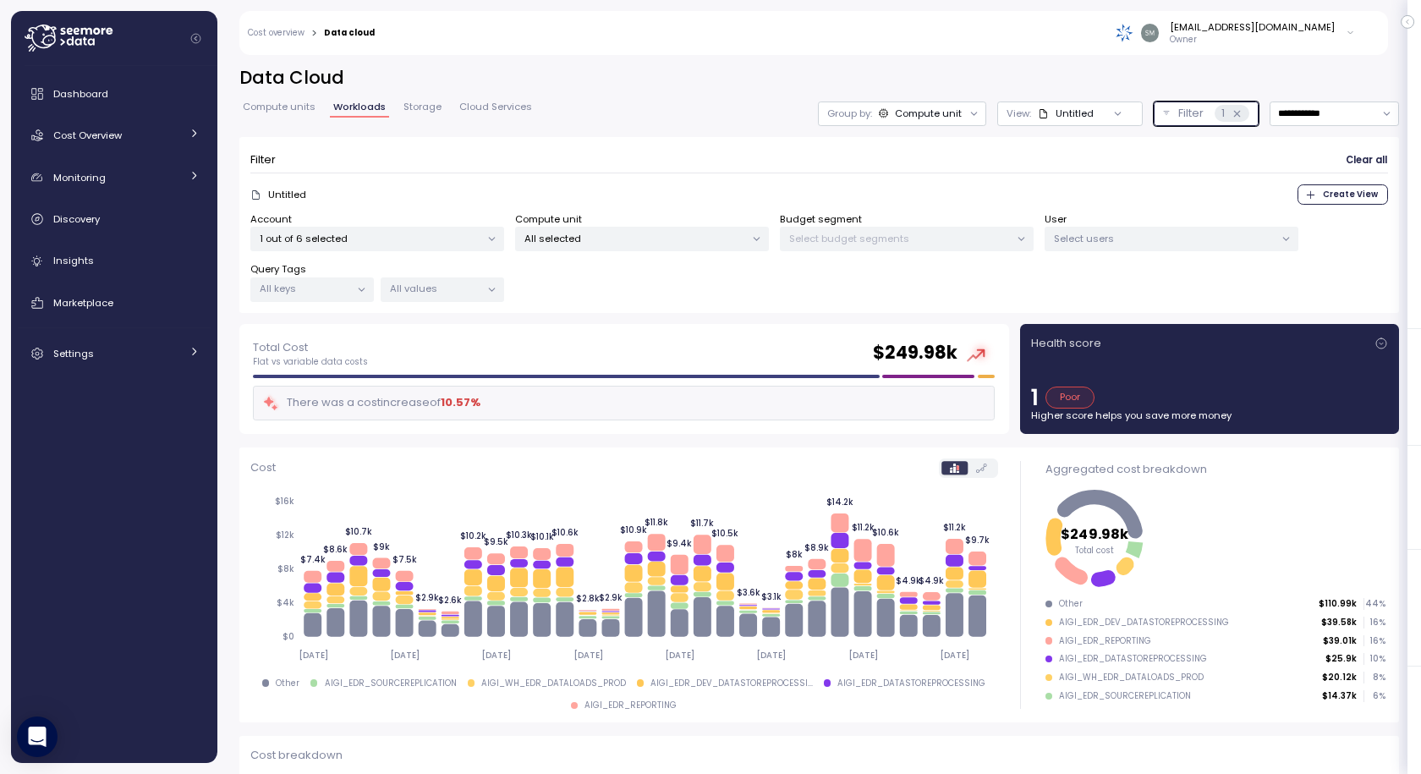
click at [1179, 111] on p "Filter" at bounding box center [1191, 113] width 25 height 17
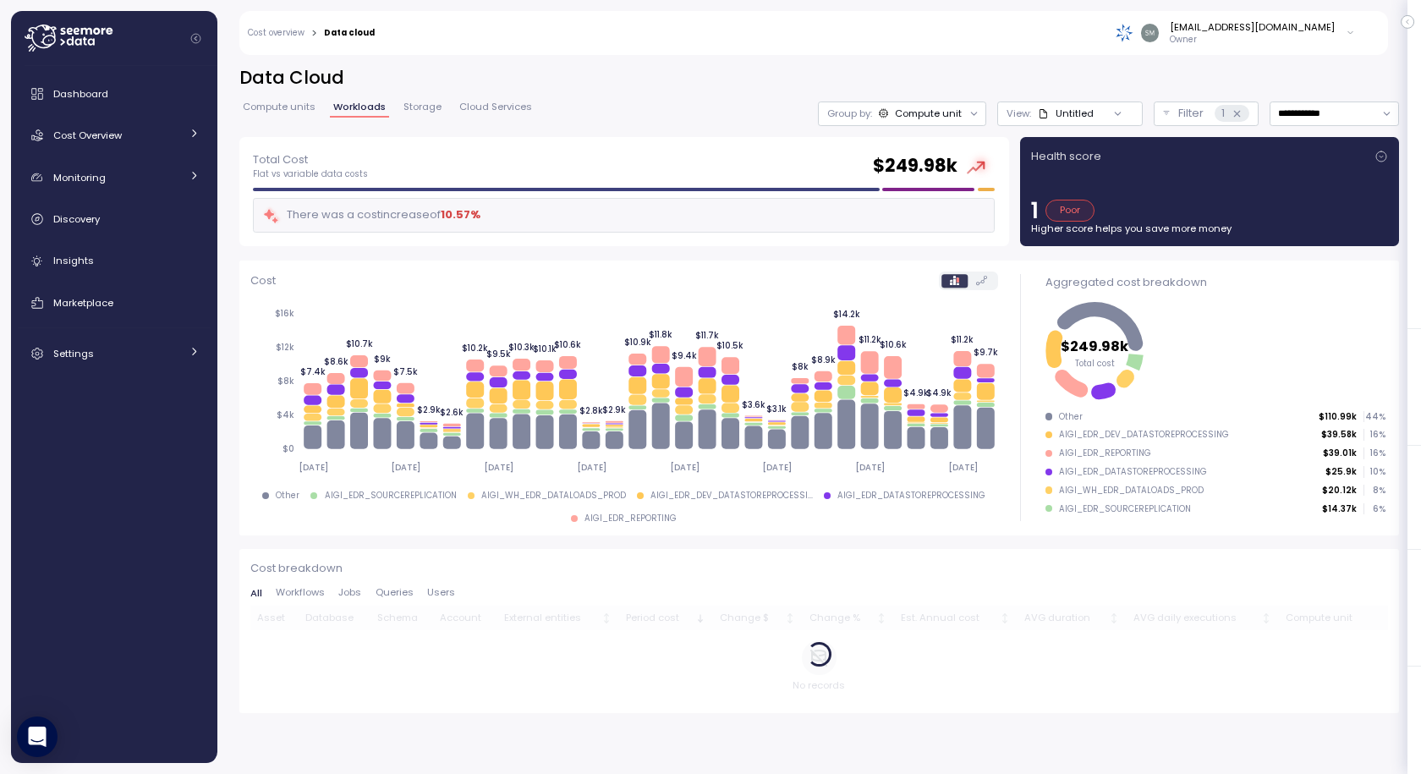
click at [424, 106] on span "Storage" at bounding box center [423, 106] width 38 height 9
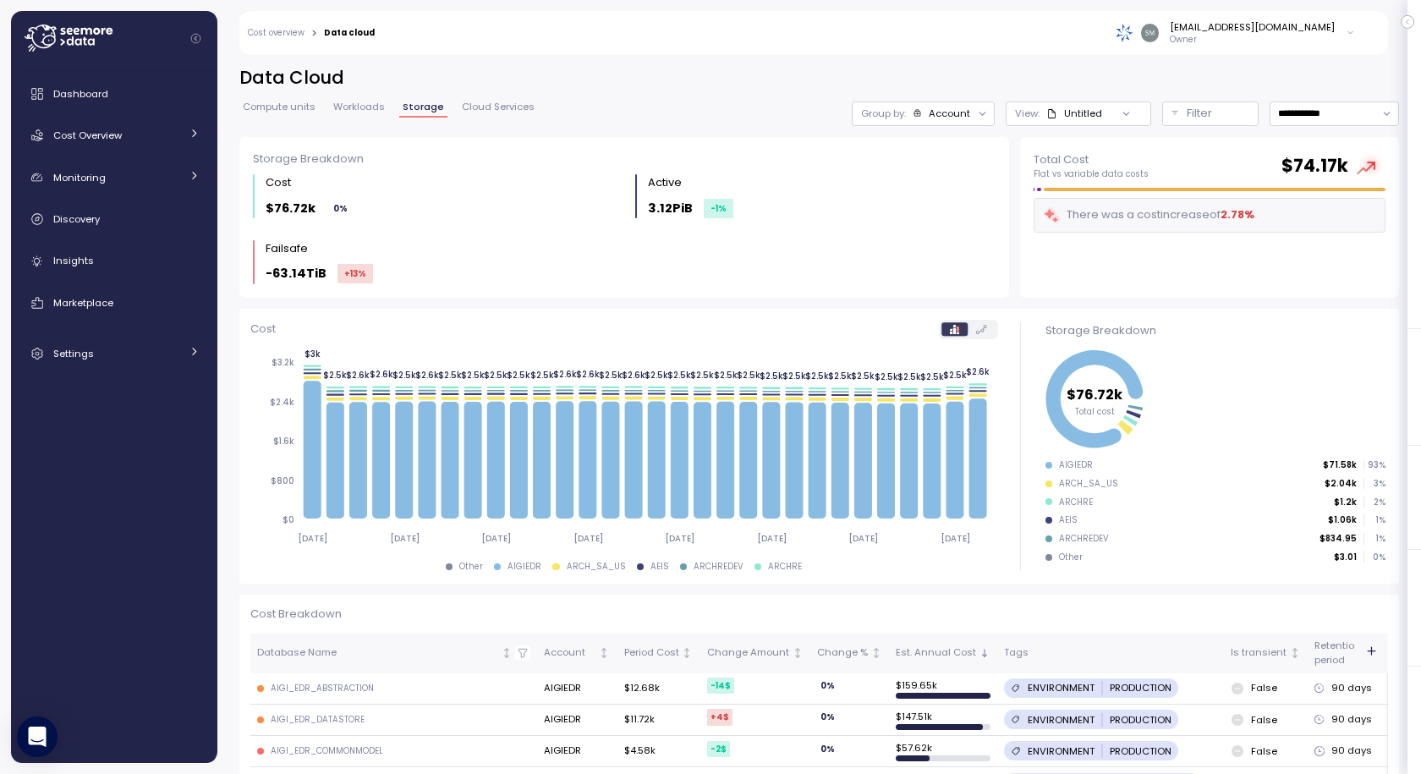
click at [497, 98] on div "**********" at bounding box center [819, 101] width 1160 height 71
click at [503, 112] on span "Cloud Services" at bounding box center [498, 106] width 73 height 9
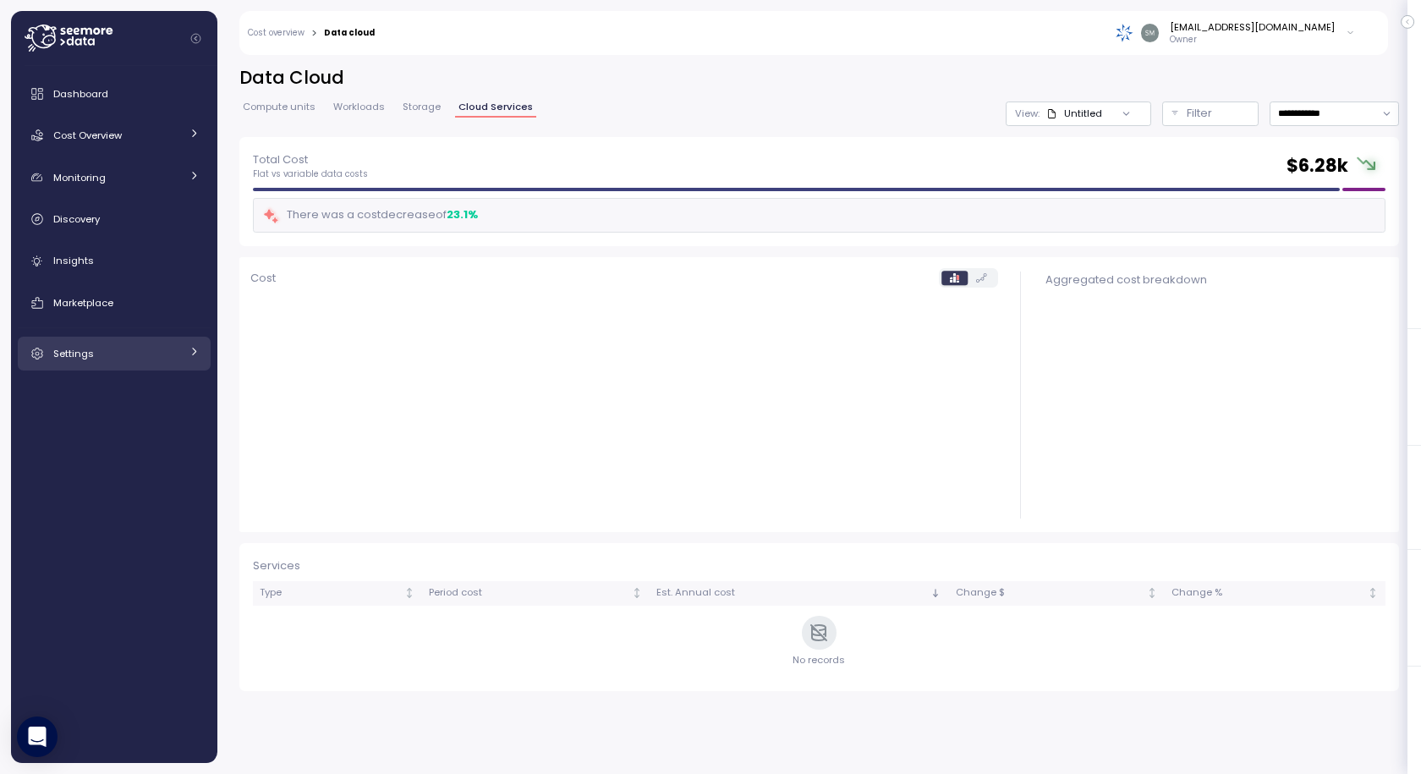
click at [83, 355] on span "Settings" at bounding box center [73, 354] width 41 height 14
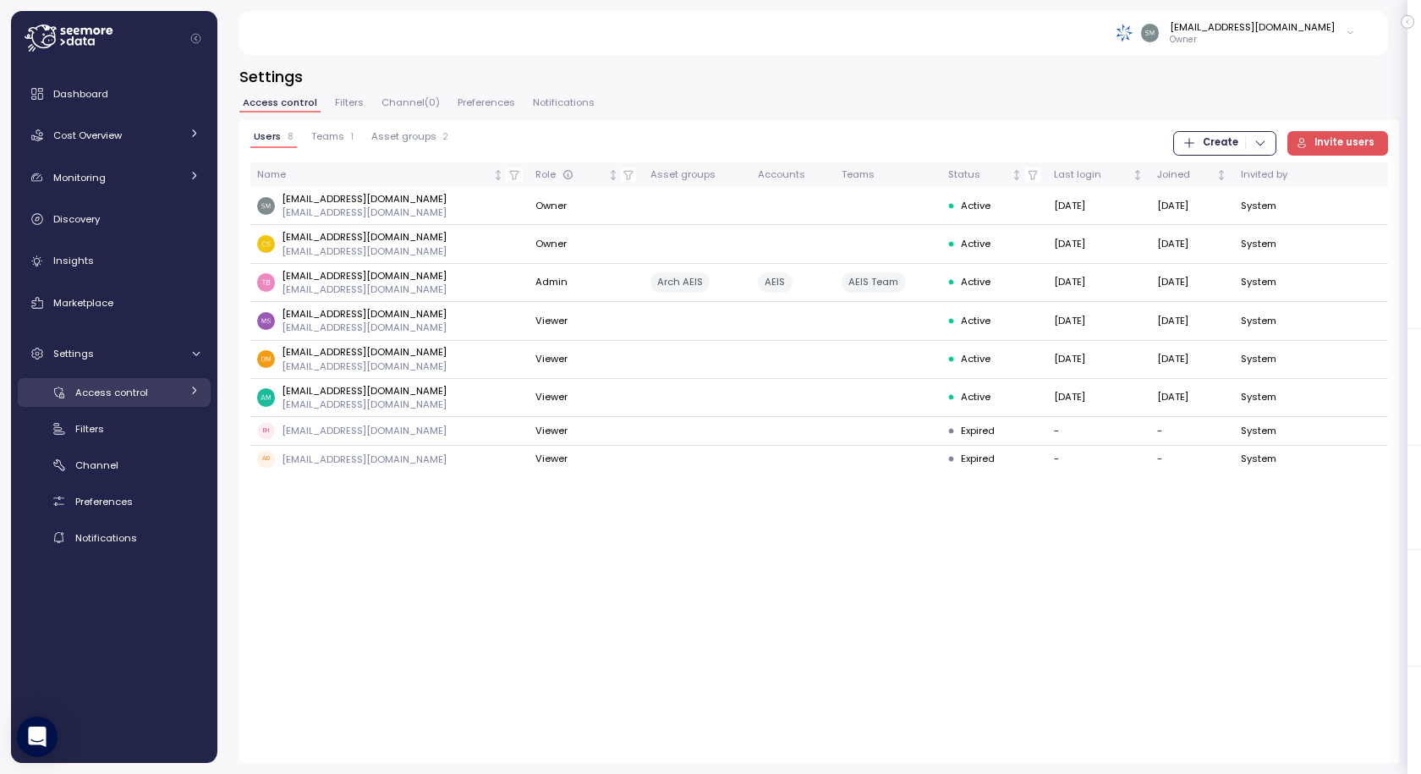
click at [154, 387] on div "Access control" at bounding box center [127, 392] width 105 height 17
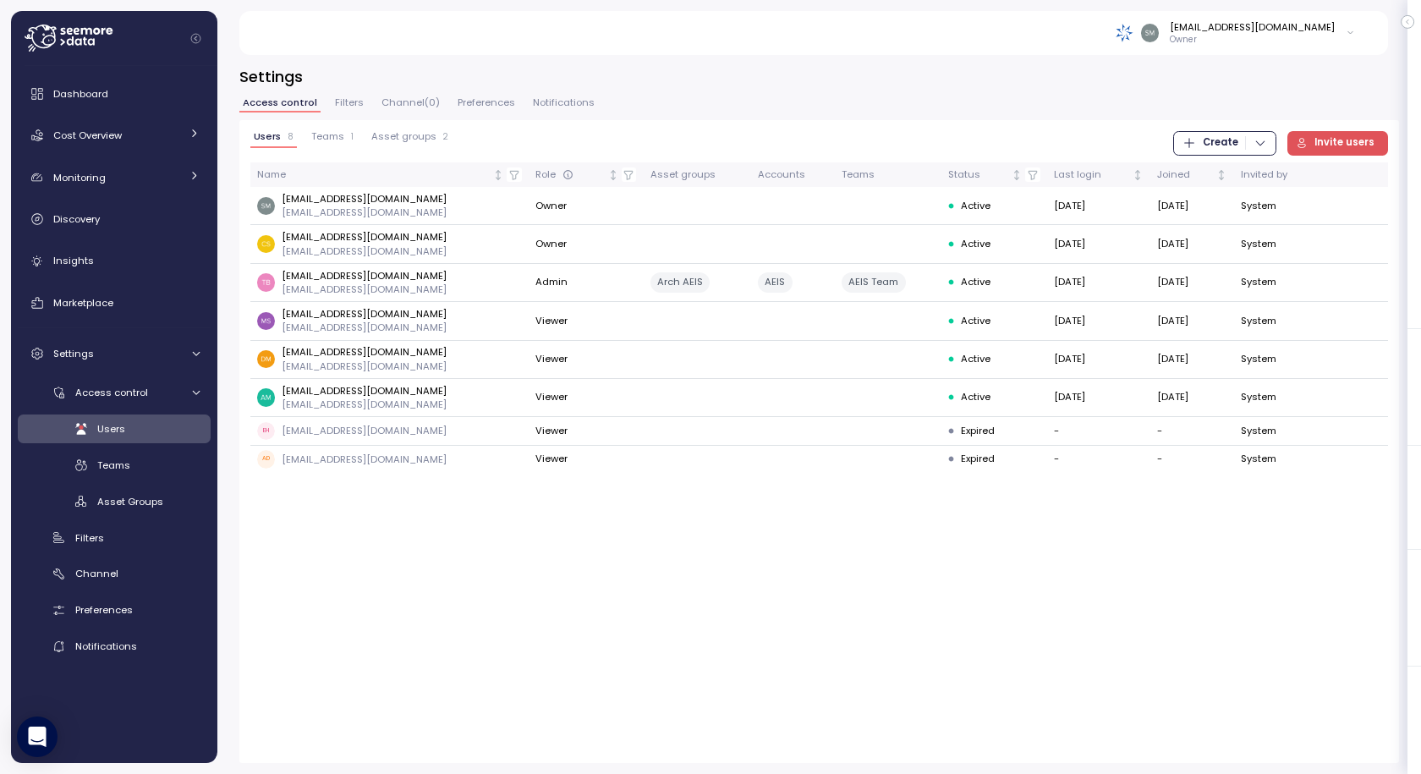
click at [1210, 29] on div "[EMAIL_ADDRESS][DOMAIN_NAME]" at bounding box center [1252, 27] width 165 height 14
click at [80, 95] on span "Dashboard" at bounding box center [80, 94] width 55 height 14
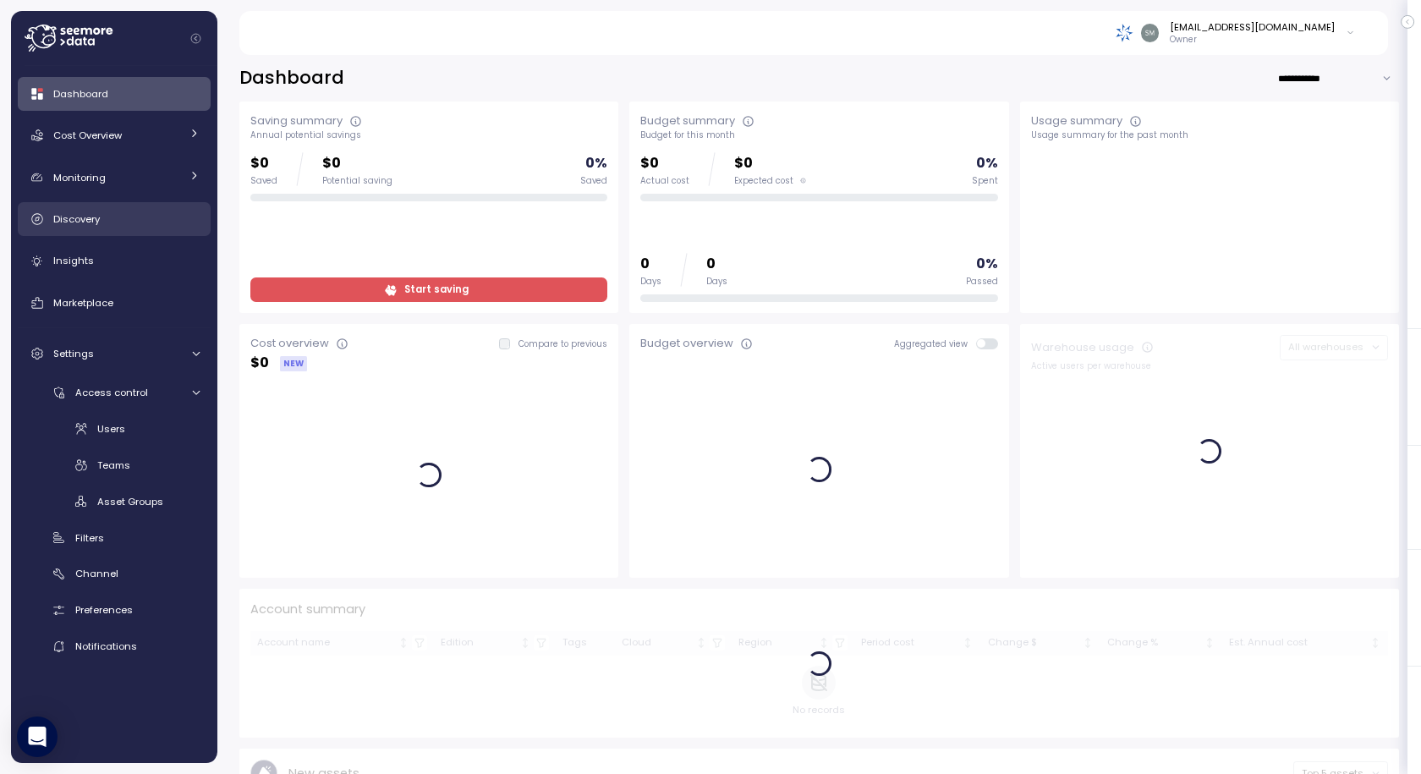
click at [88, 219] on span "Discovery" at bounding box center [76, 219] width 47 height 14
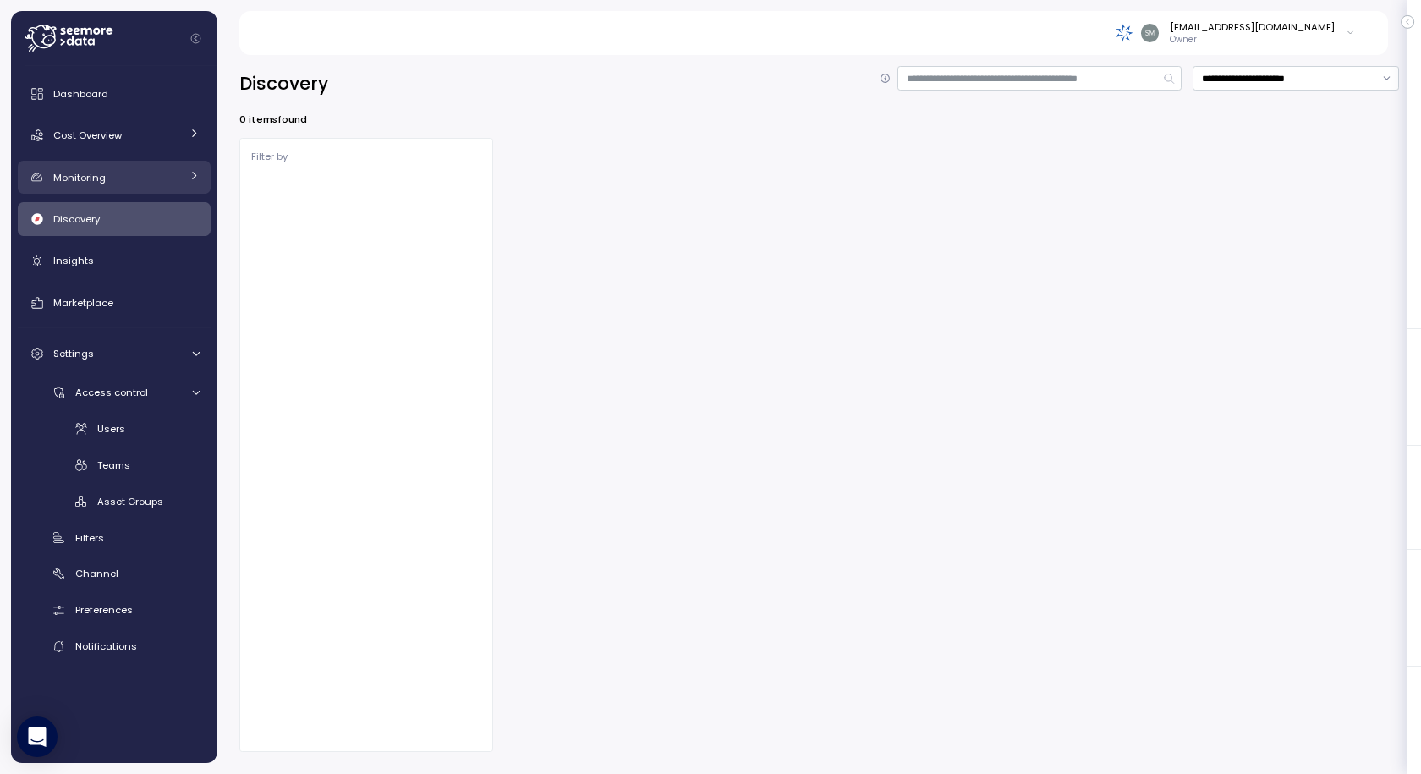
click at [75, 174] on span "Monitoring" at bounding box center [79, 178] width 52 height 14
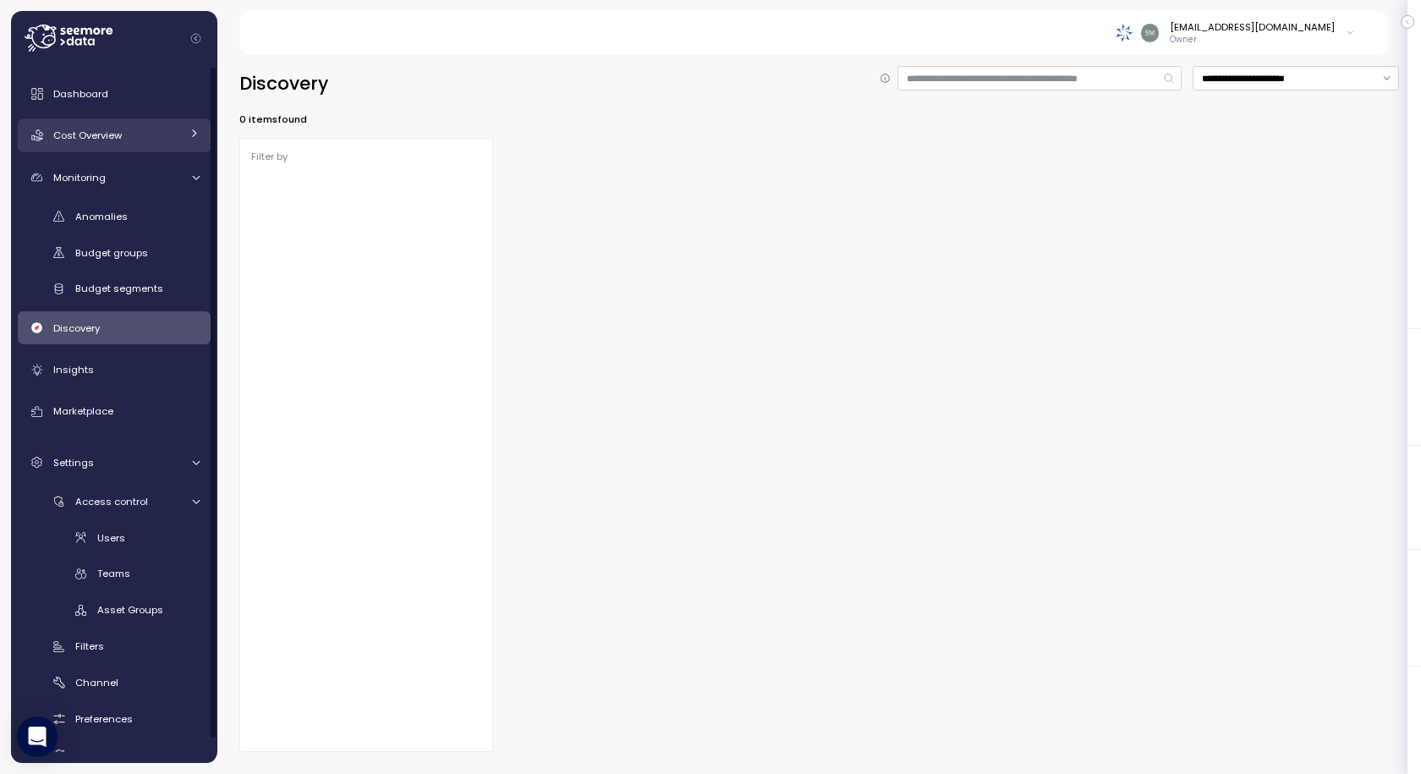
click at [85, 139] on span "Cost Overview" at bounding box center [87, 136] width 69 height 14
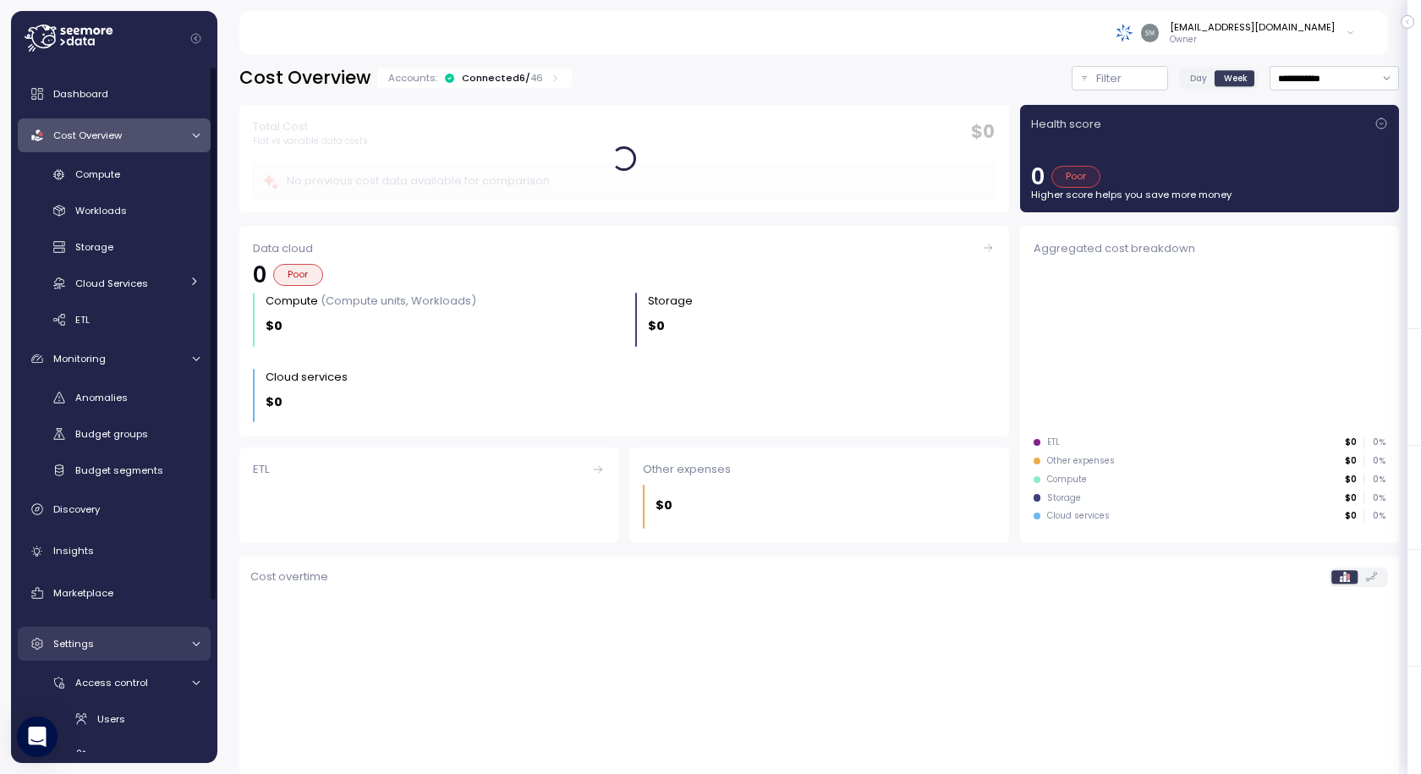
click at [70, 642] on span "Settings" at bounding box center [73, 644] width 41 height 14
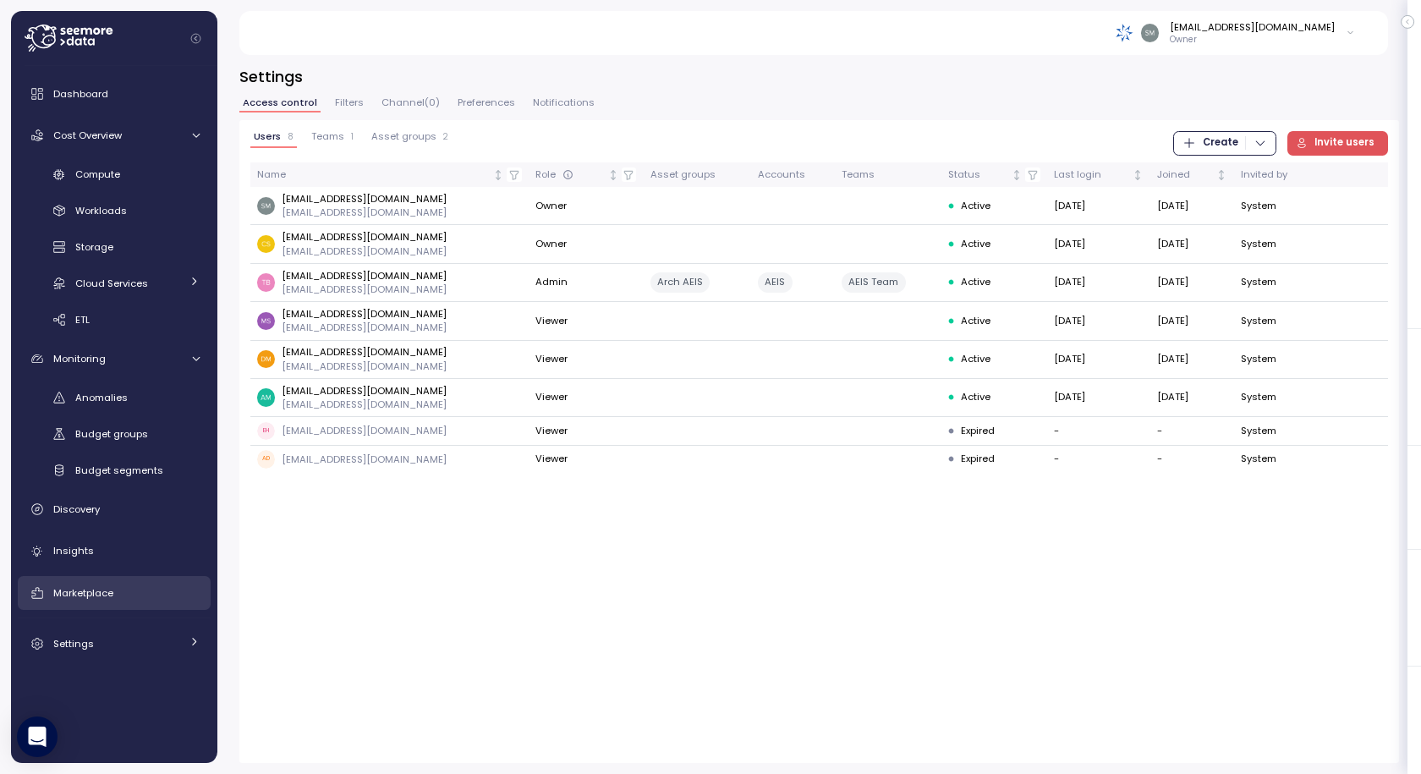
click at [80, 581] on link "Marketplace" at bounding box center [114, 593] width 193 height 34
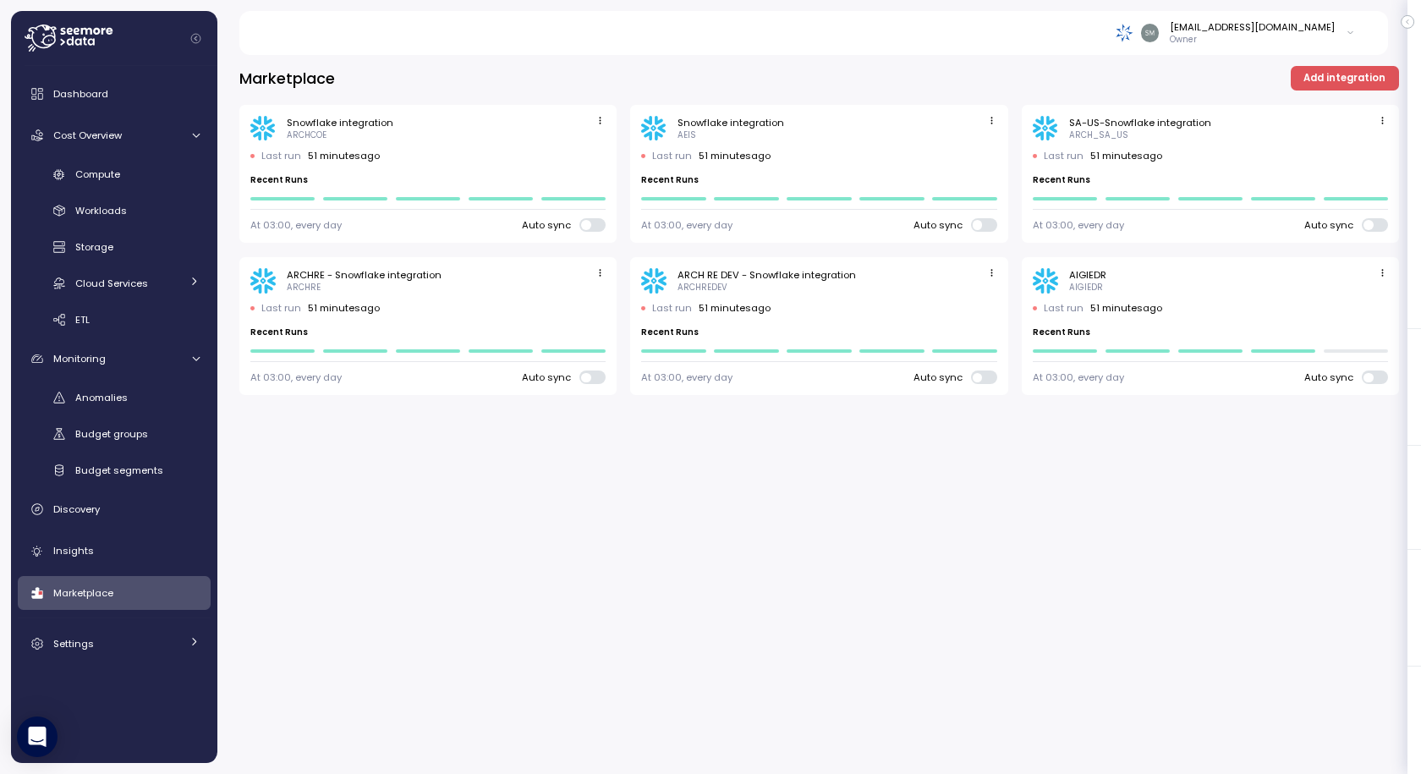
click at [1085, 281] on div "AIGIEDR" at bounding box center [1087, 275] width 37 height 14
click at [1385, 274] on icon "button" at bounding box center [1382, 272] width 11 height 11
click at [1350, 299] on div "Edit" at bounding box center [1365, 305] width 30 height 15
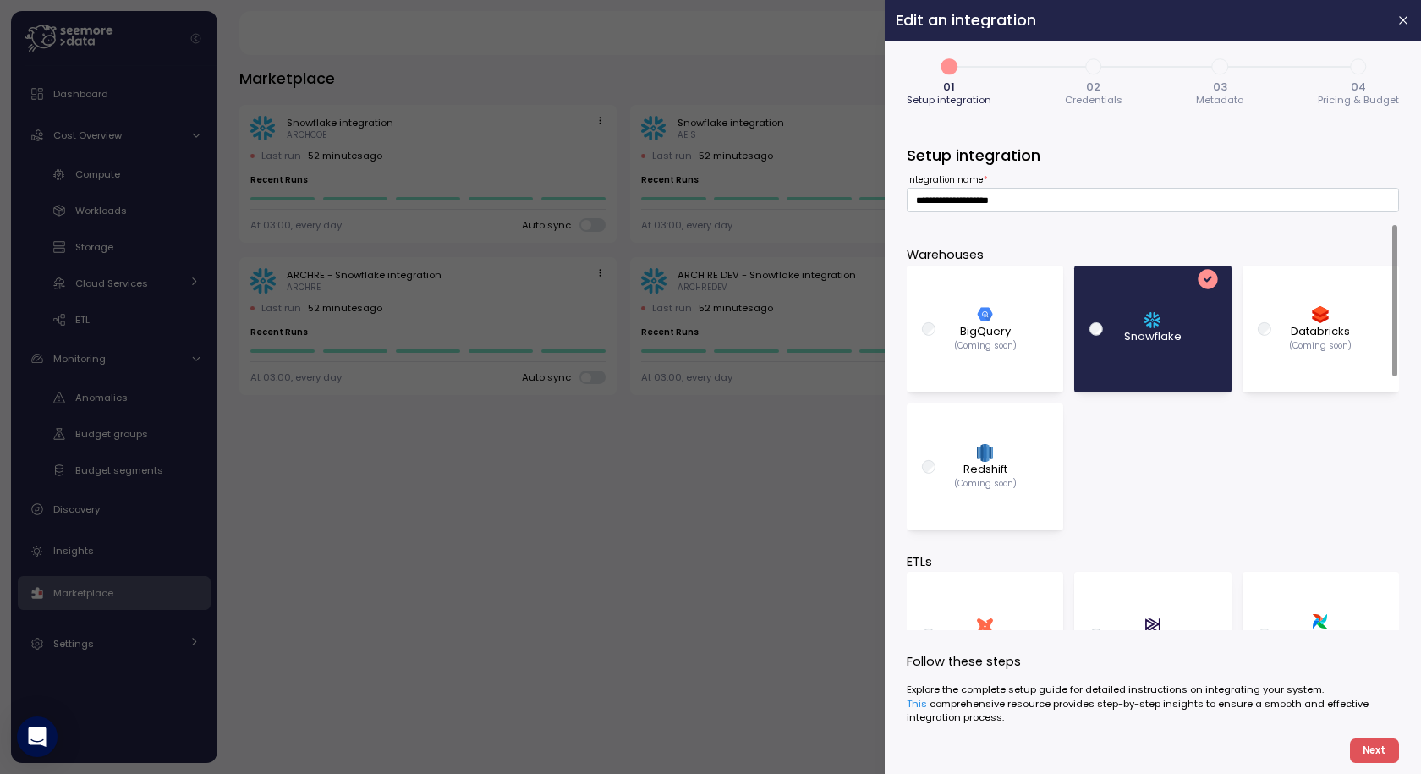
click at [1352, 91] on span "04" at bounding box center [1358, 86] width 15 height 11
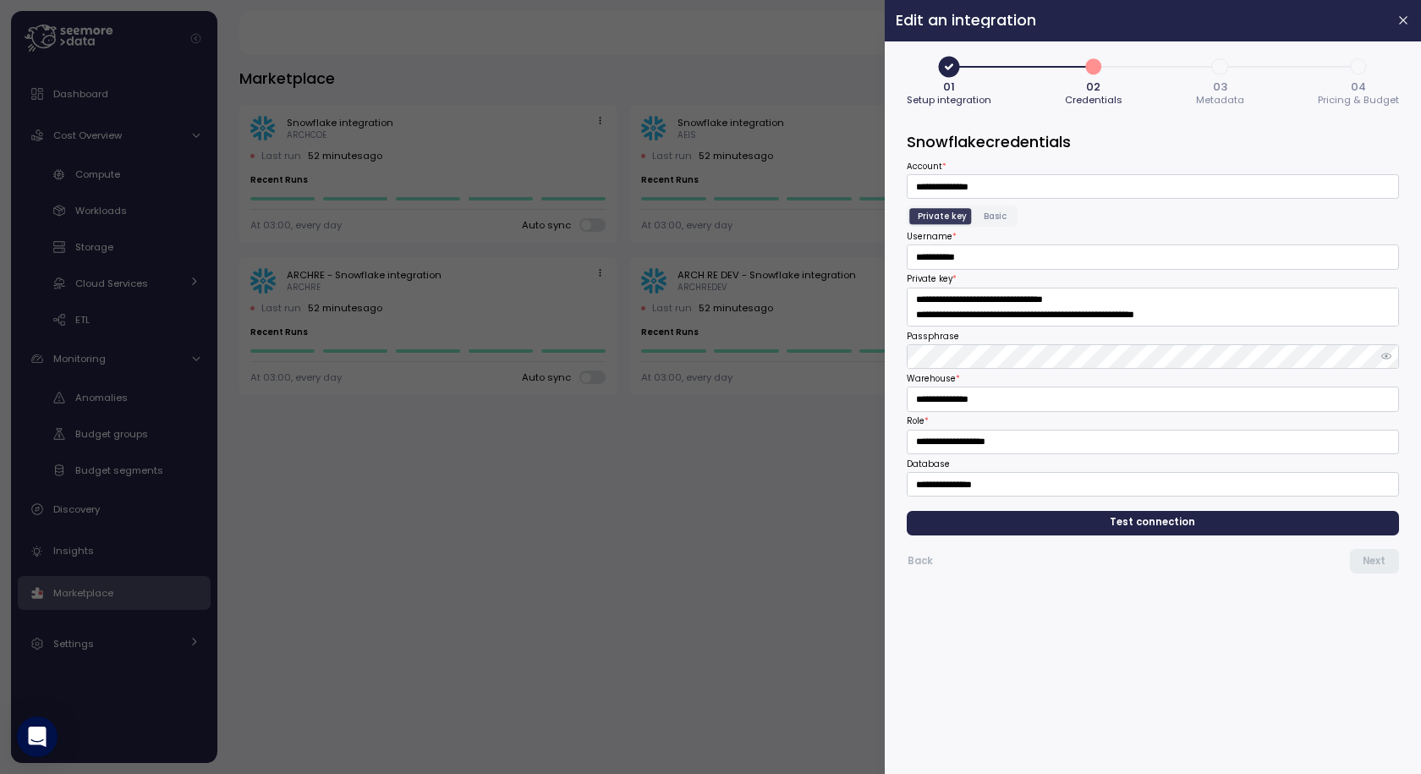
click at [1359, 87] on span "04" at bounding box center [1358, 86] width 15 height 11
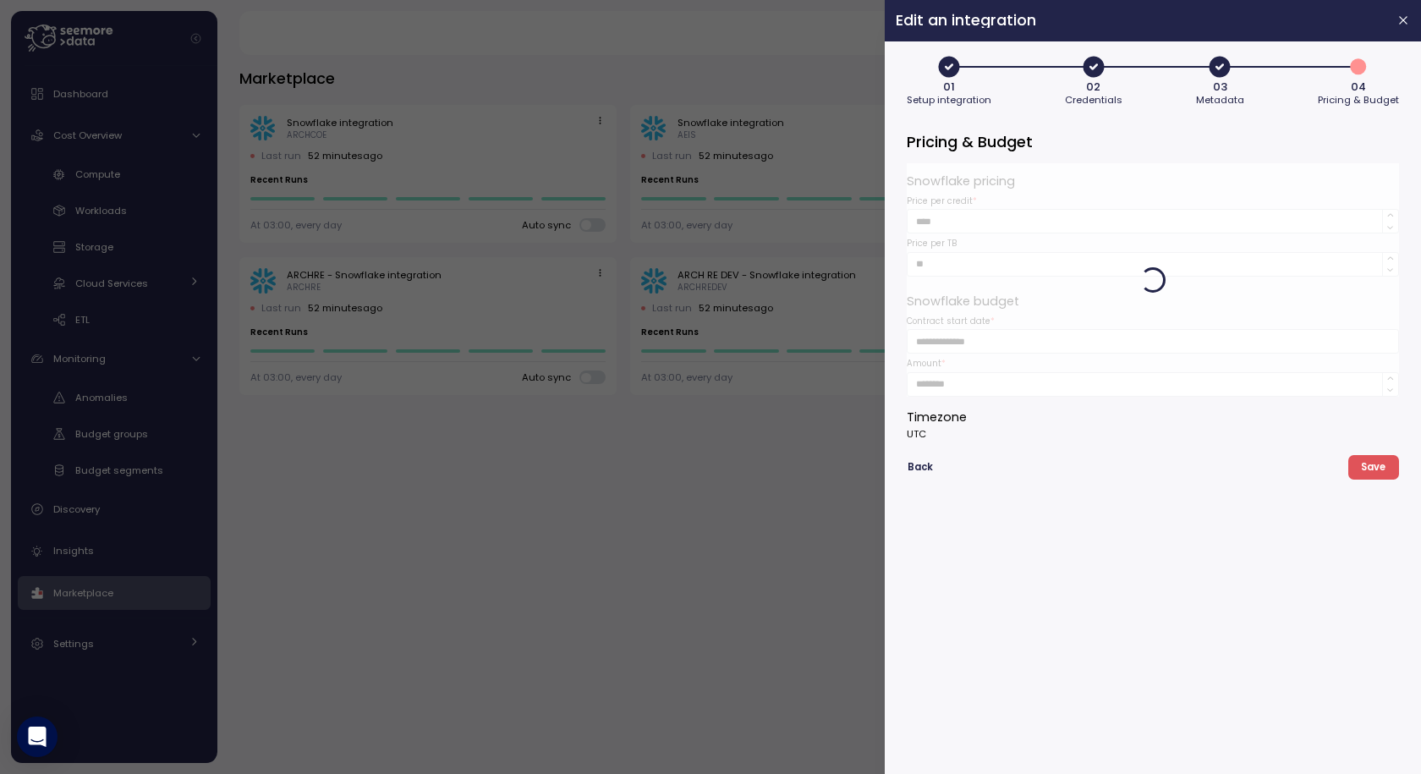
click at [922, 471] on span "Back" at bounding box center [920, 467] width 25 height 23
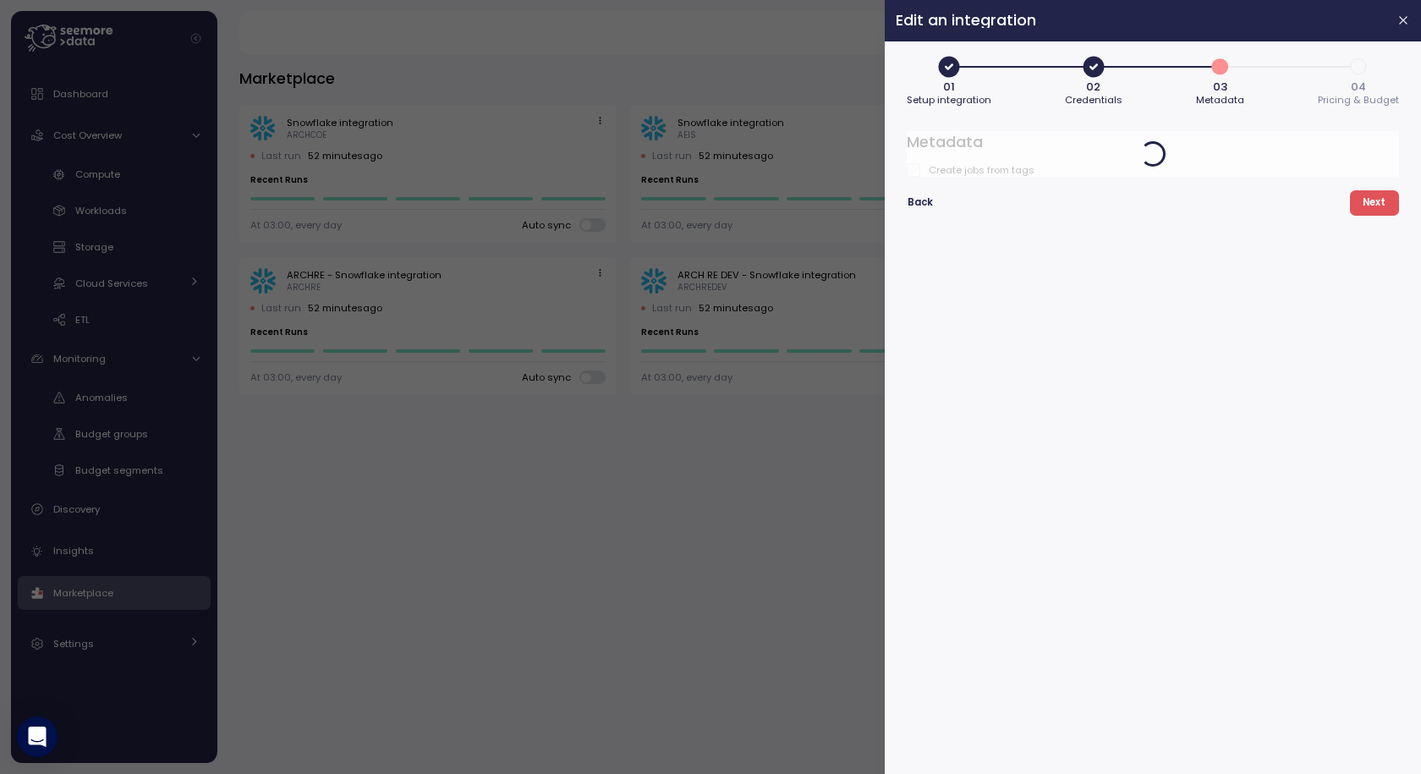
click at [921, 198] on span "Back" at bounding box center [920, 202] width 25 height 23
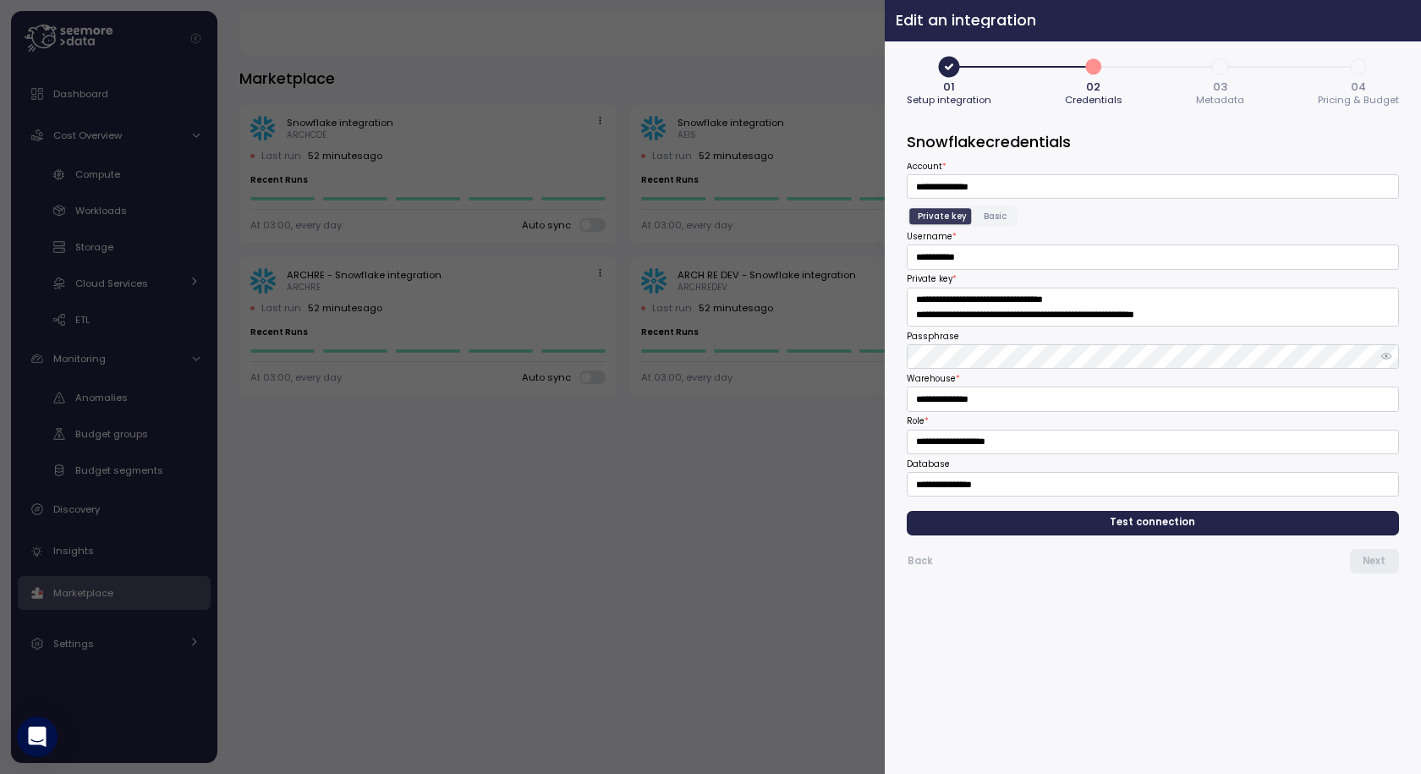
click at [1402, 22] on icon "button" at bounding box center [1404, 21] width 8 height 8
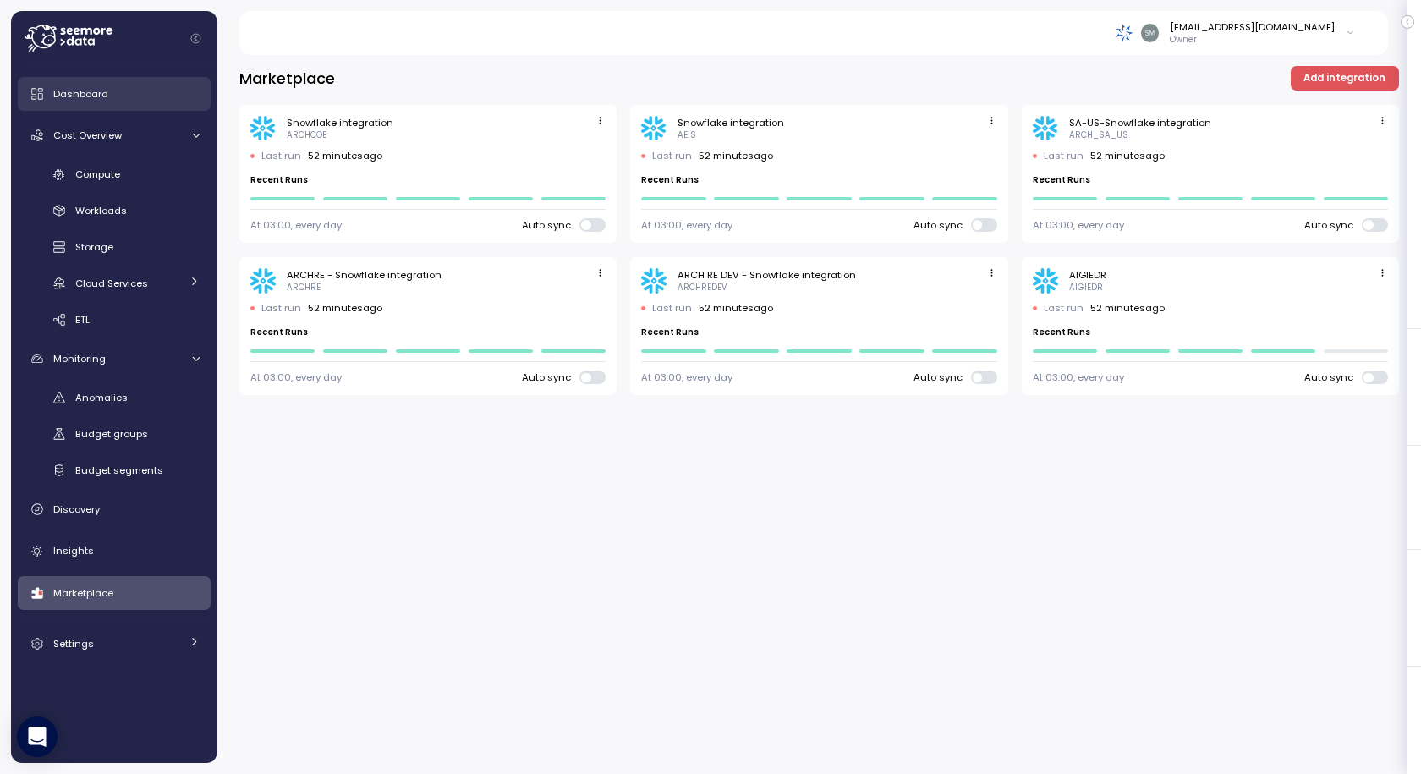
click at [81, 99] on span "Dashboard" at bounding box center [80, 94] width 55 height 14
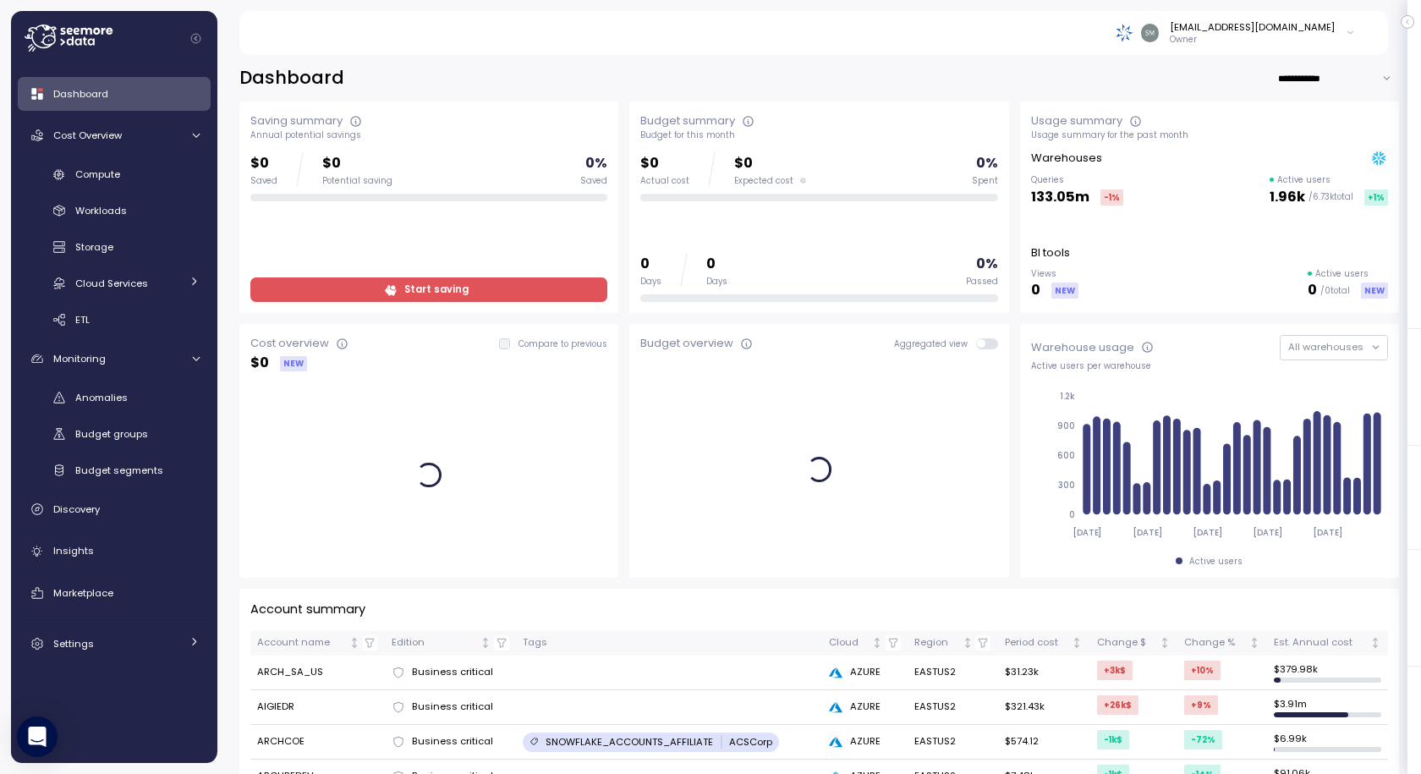
click at [1278, 80] on input "**********" at bounding box center [1339, 78] width 122 height 25
click at [1293, 80] on input "**********" at bounding box center [1339, 78] width 122 height 25
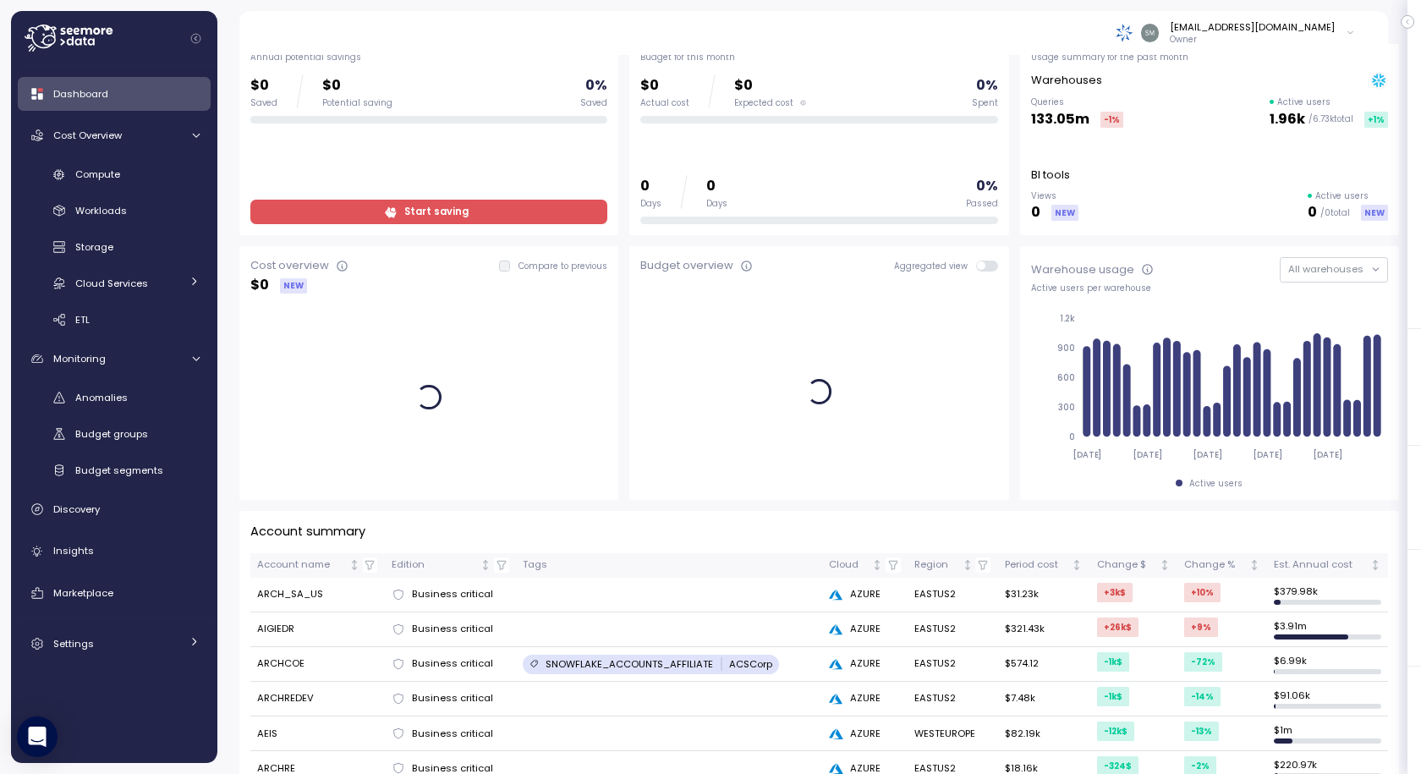
scroll to position [254, 0]
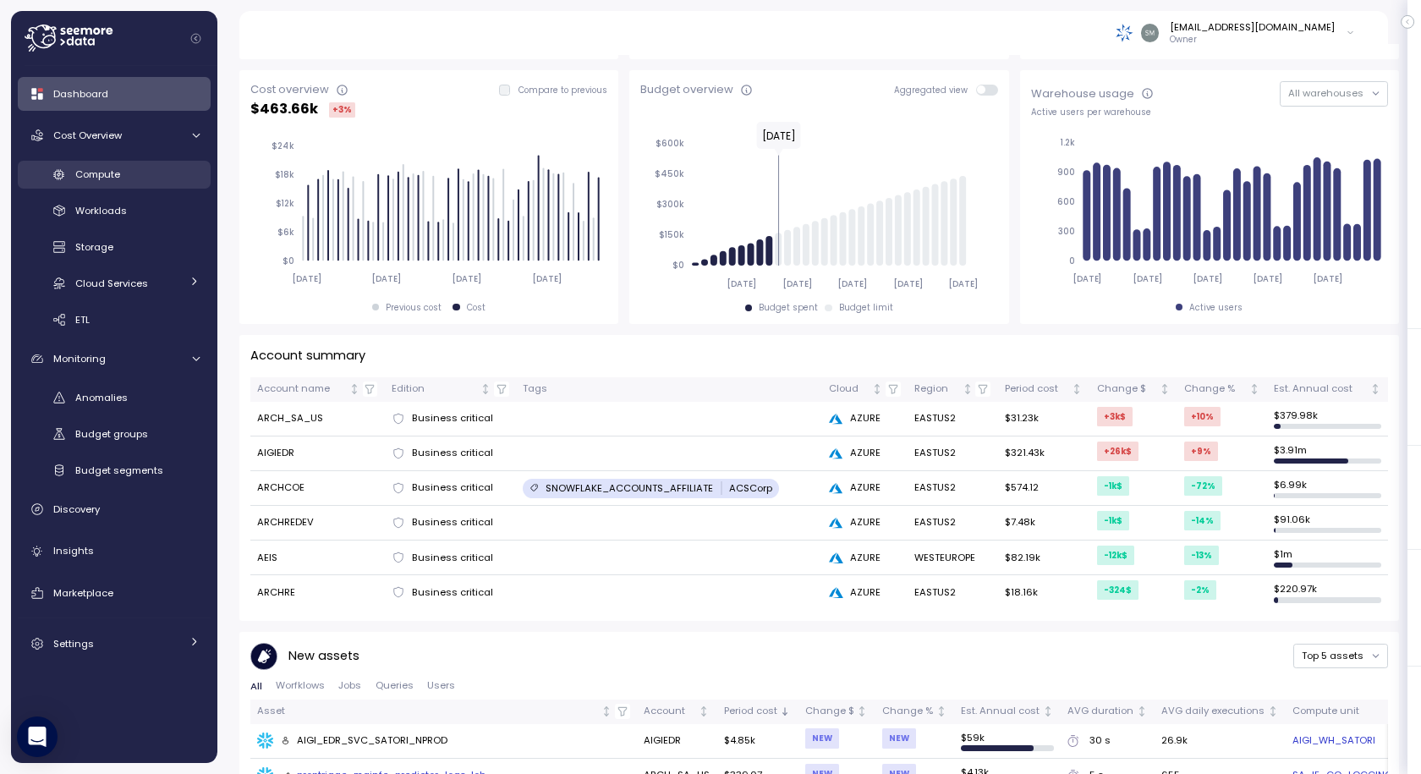
click at [91, 171] on span "Compute" at bounding box center [97, 175] width 45 height 14
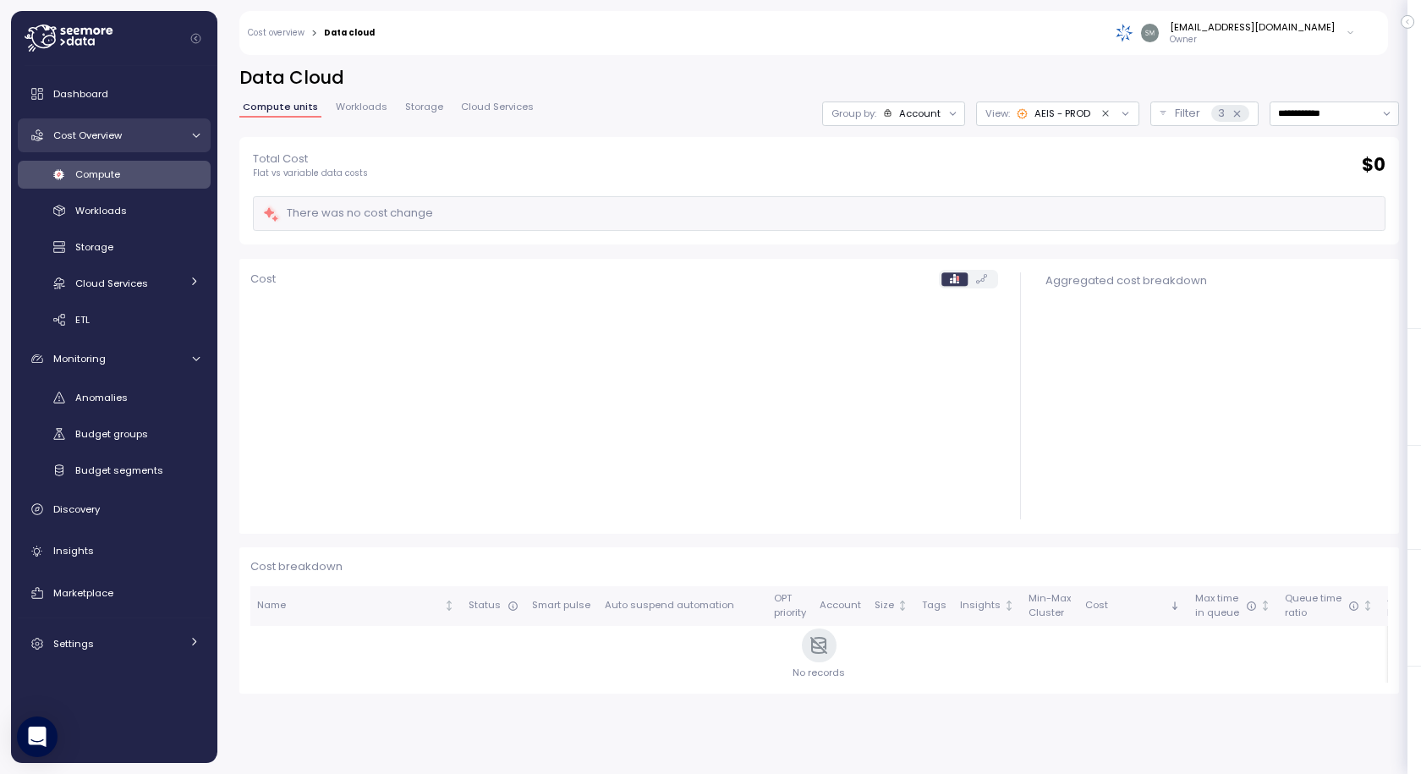
click at [91, 130] on span "Cost Overview" at bounding box center [87, 136] width 69 height 14
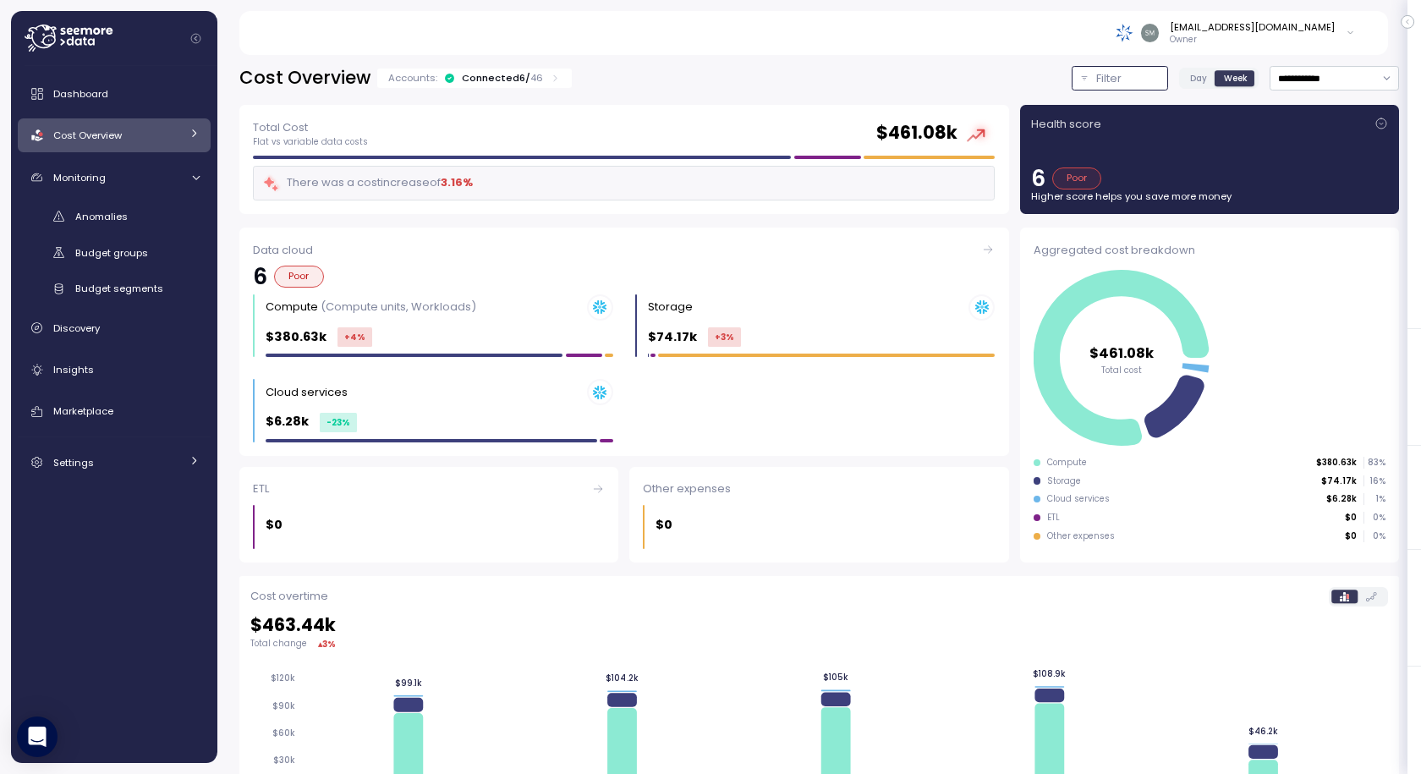
click at [1096, 71] on p "Filter" at bounding box center [1108, 78] width 25 height 17
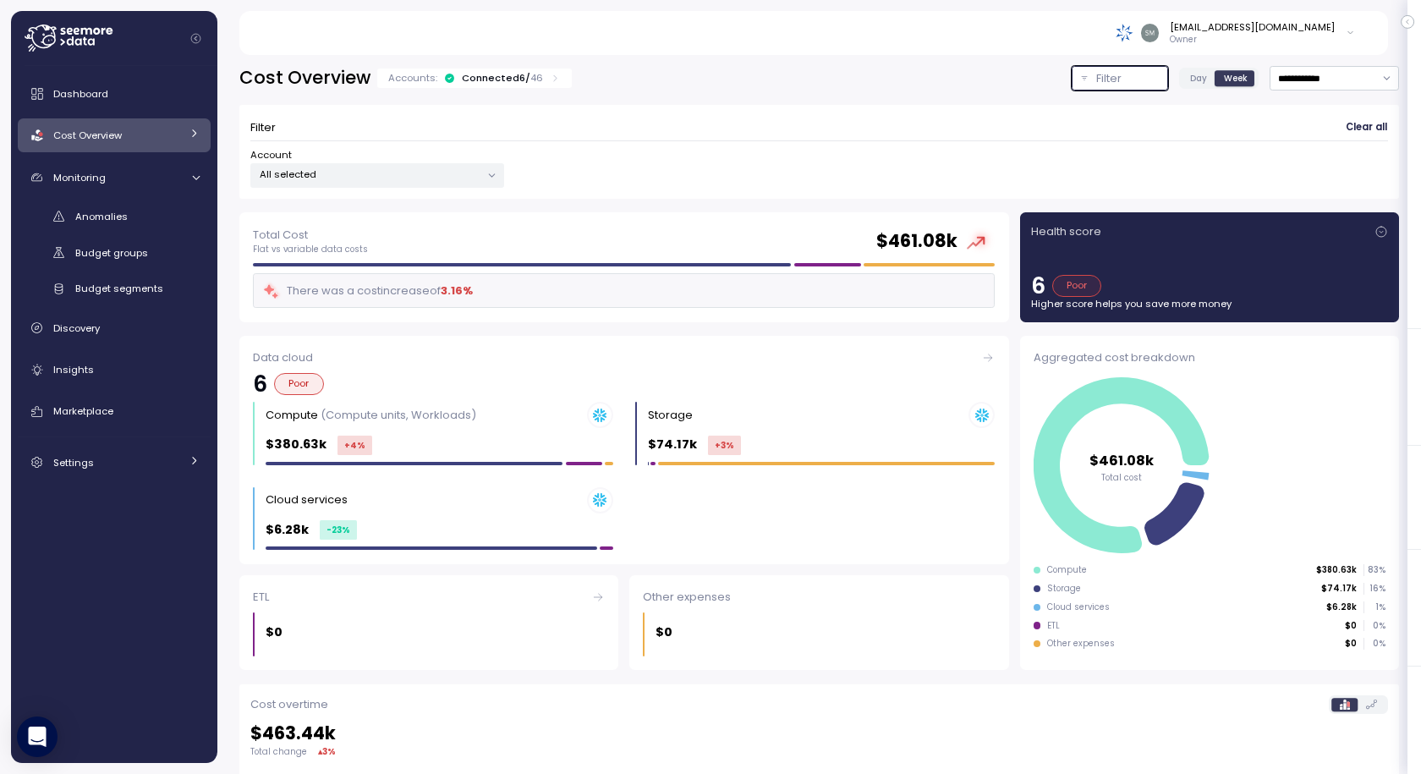
click at [366, 179] on p "All selected" at bounding box center [370, 175] width 221 height 14
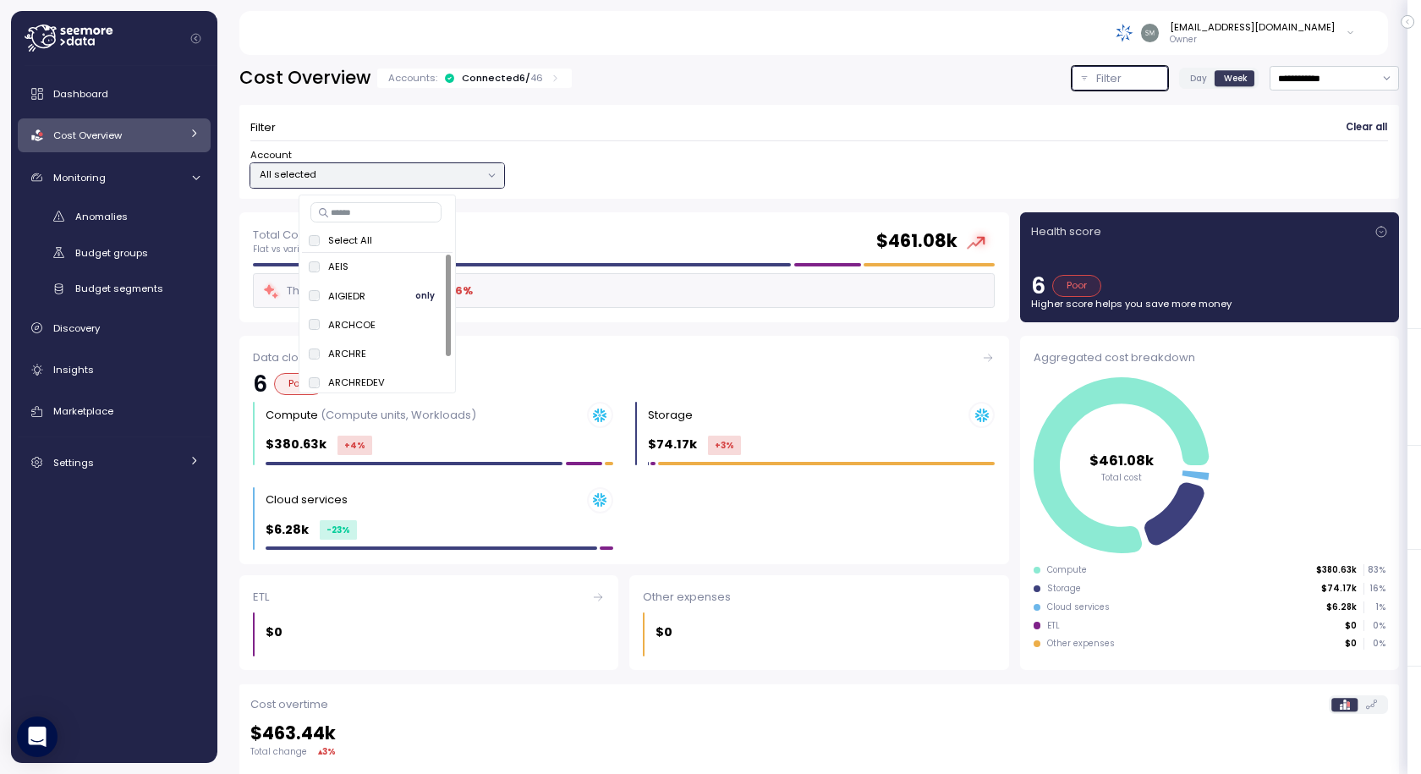
click at [424, 292] on span "only" at bounding box center [424, 296] width 19 height 19
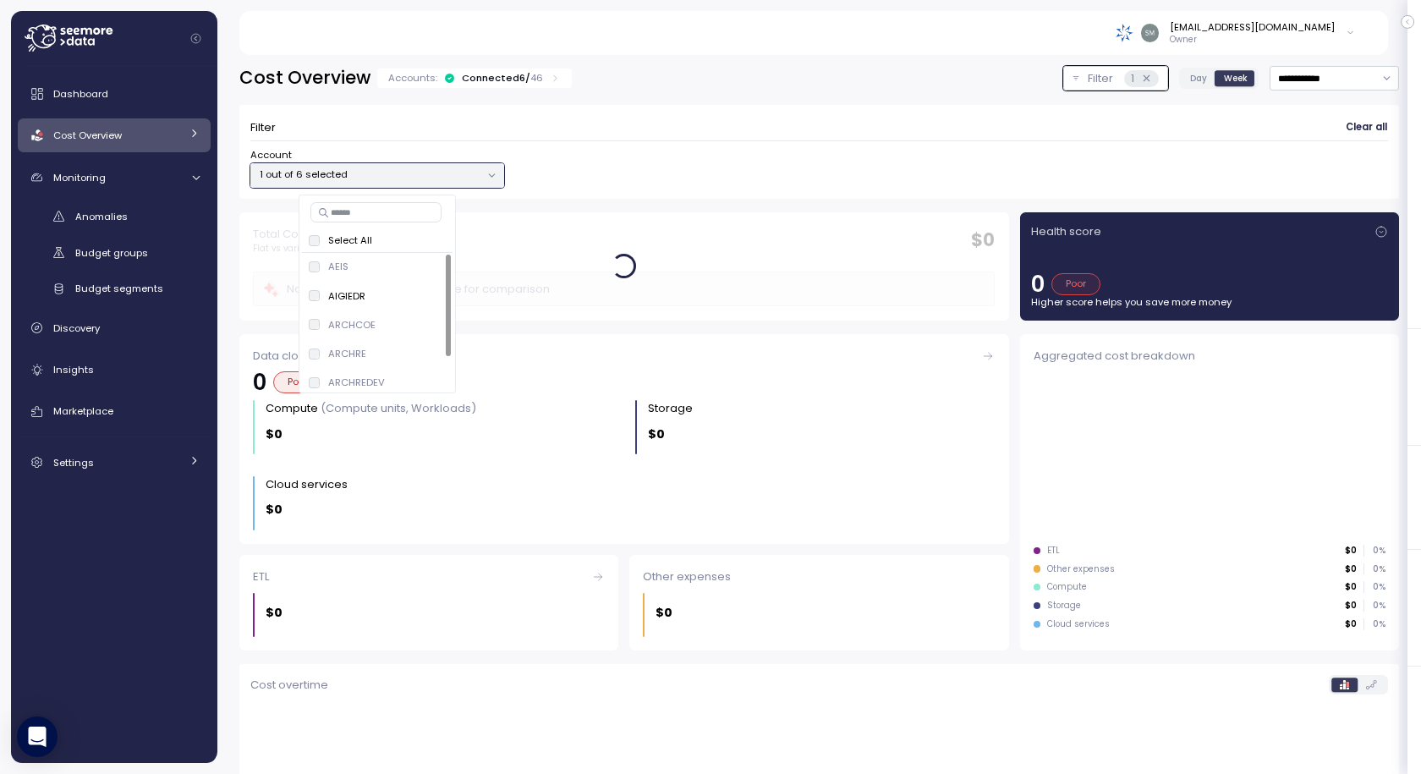
click at [820, 176] on div "Account 1 out of 6 selected" at bounding box center [819, 168] width 1138 height 40
